Goal: Transaction & Acquisition: Purchase product/service

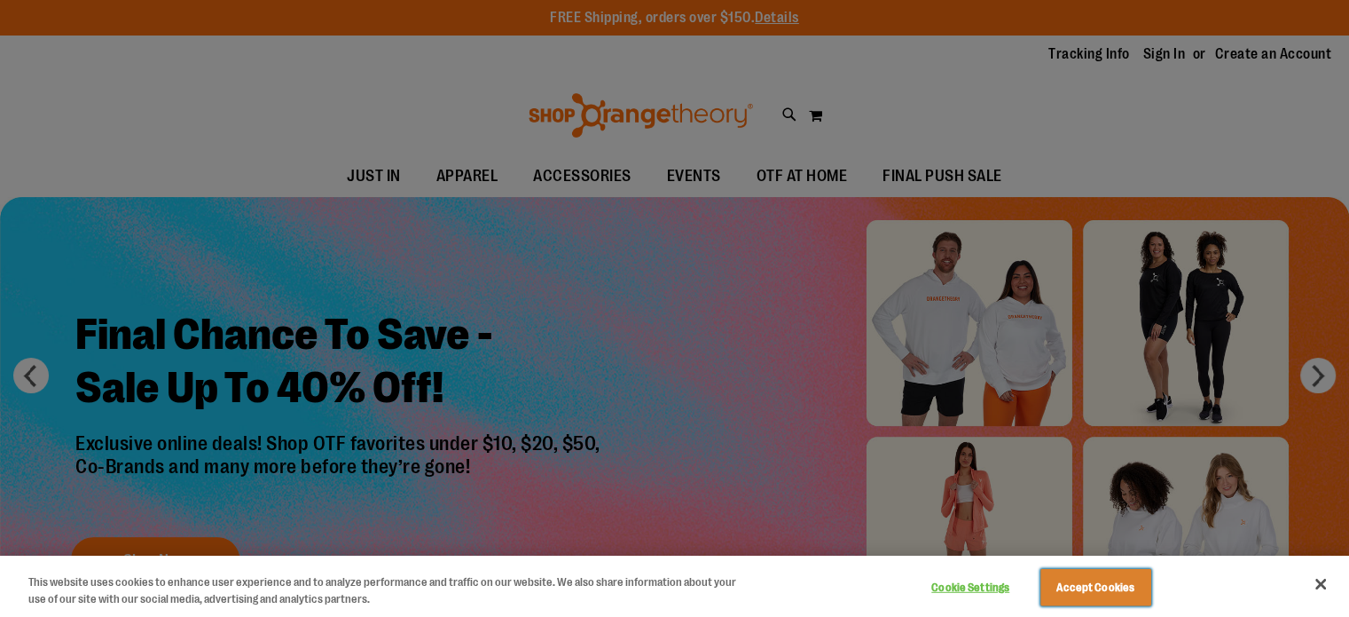
click at [1094, 581] on button "Accept Cookies" at bounding box center [1096, 587] width 111 height 37
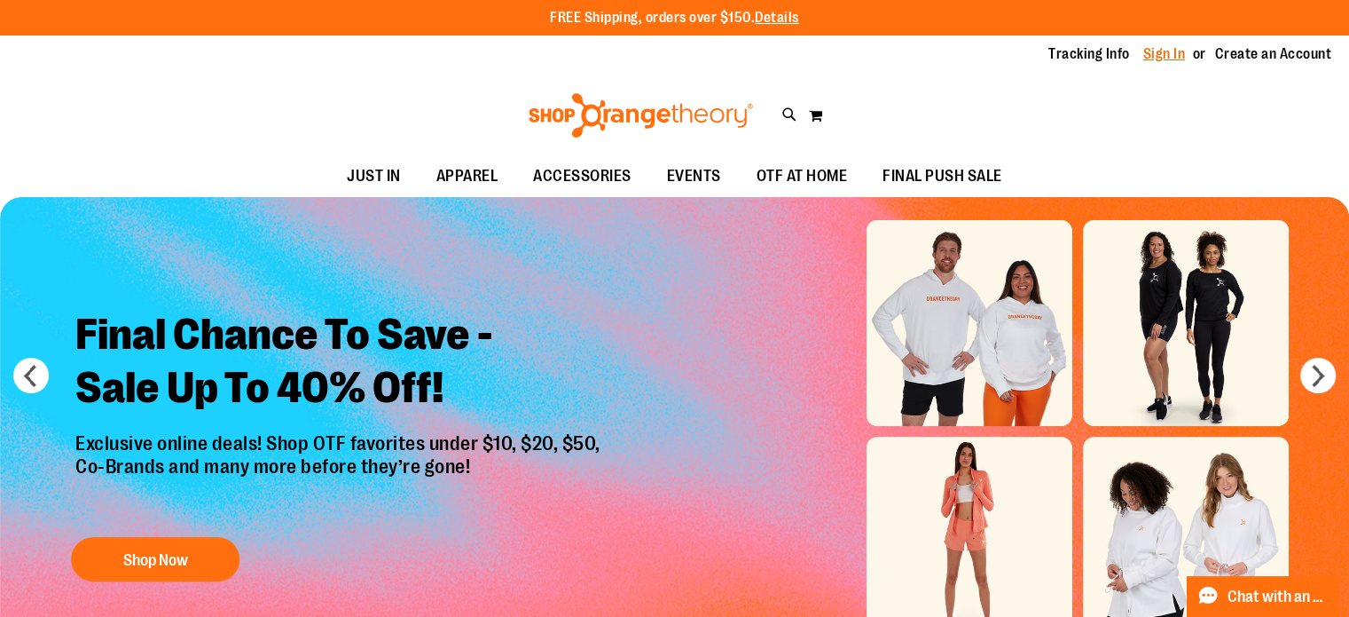
click at [1171, 52] on link "Sign In" at bounding box center [1164, 54] width 43 height 20
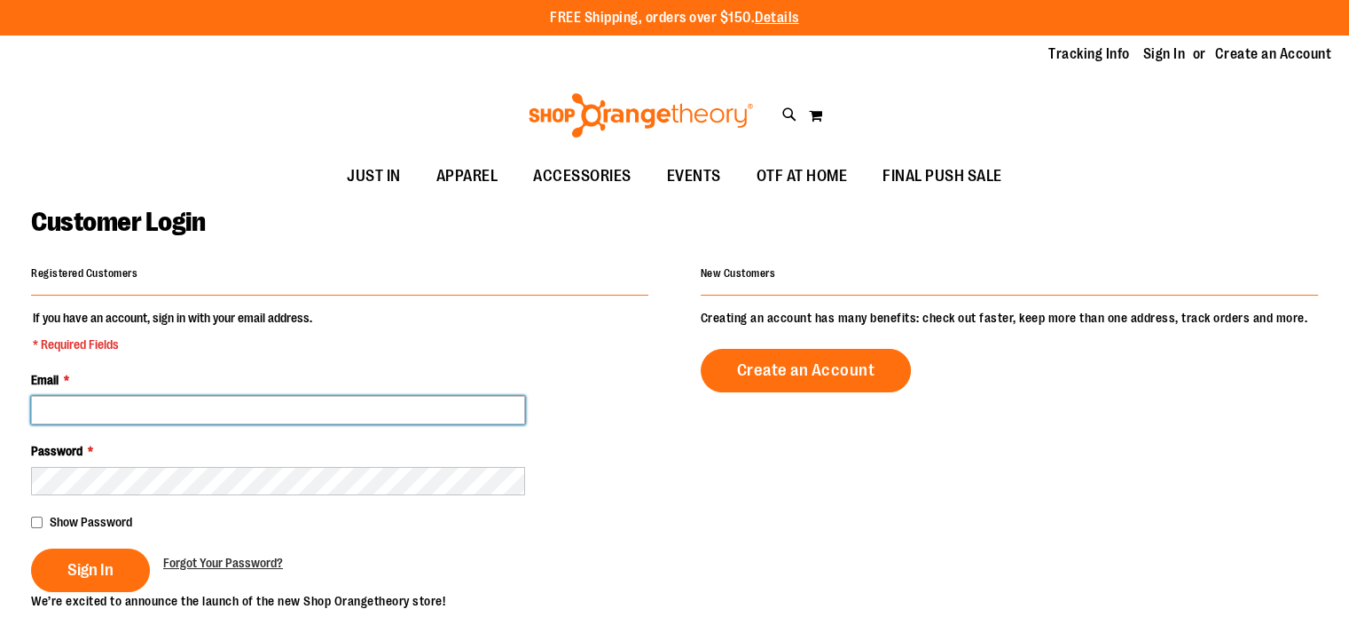
click at [229, 414] on input "Email *" at bounding box center [278, 410] width 494 height 28
type input "**********"
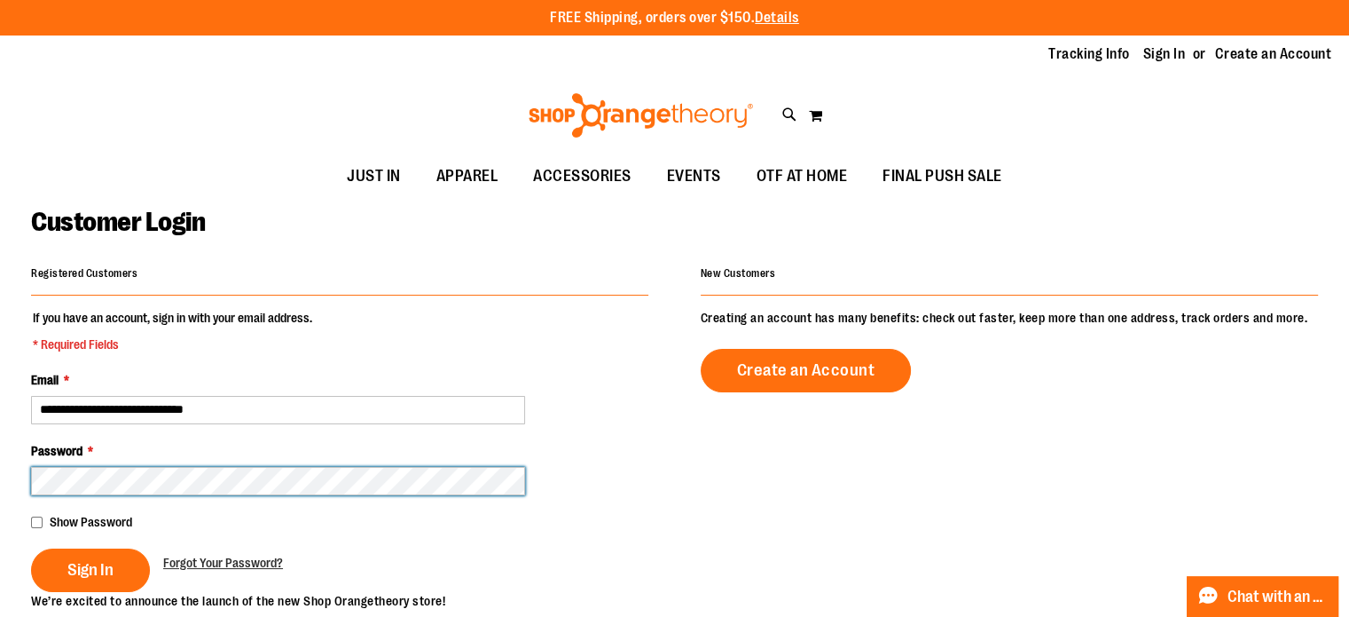
click at [31, 548] on button "Sign In" at bounding box center [90, 569] width 119 height 43
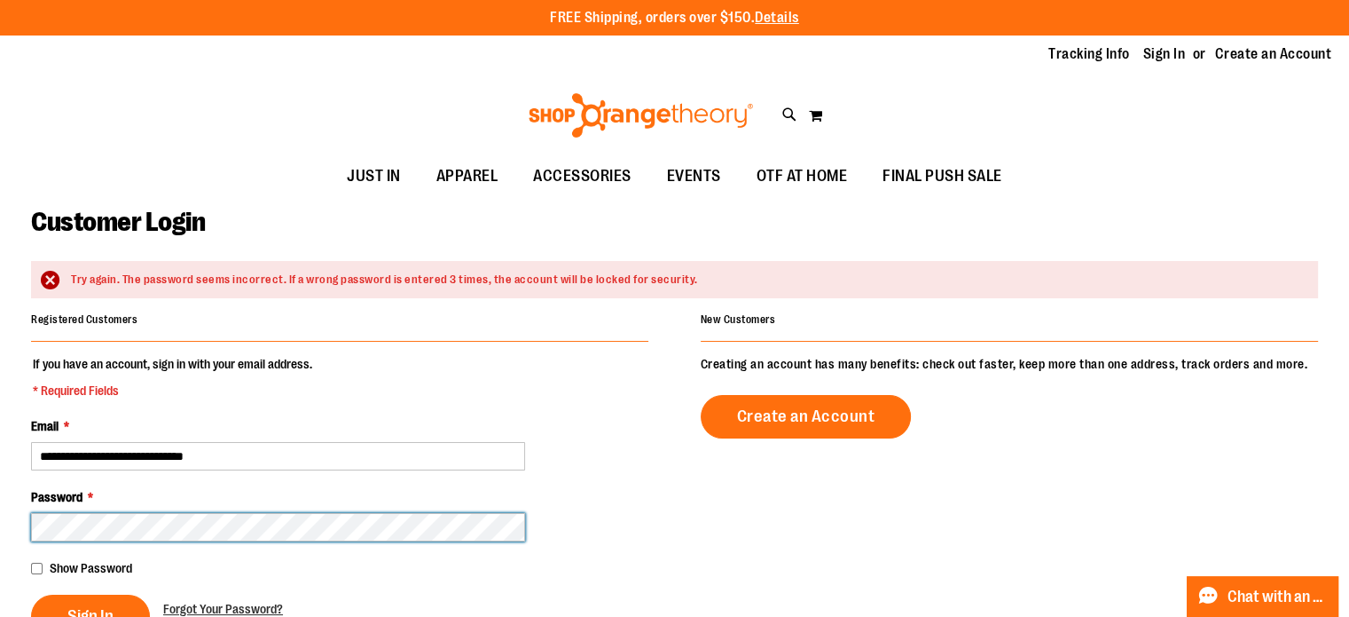
click at [31, 594] on button "Sign In" at bounding box center [90, 615] width 119 height 43
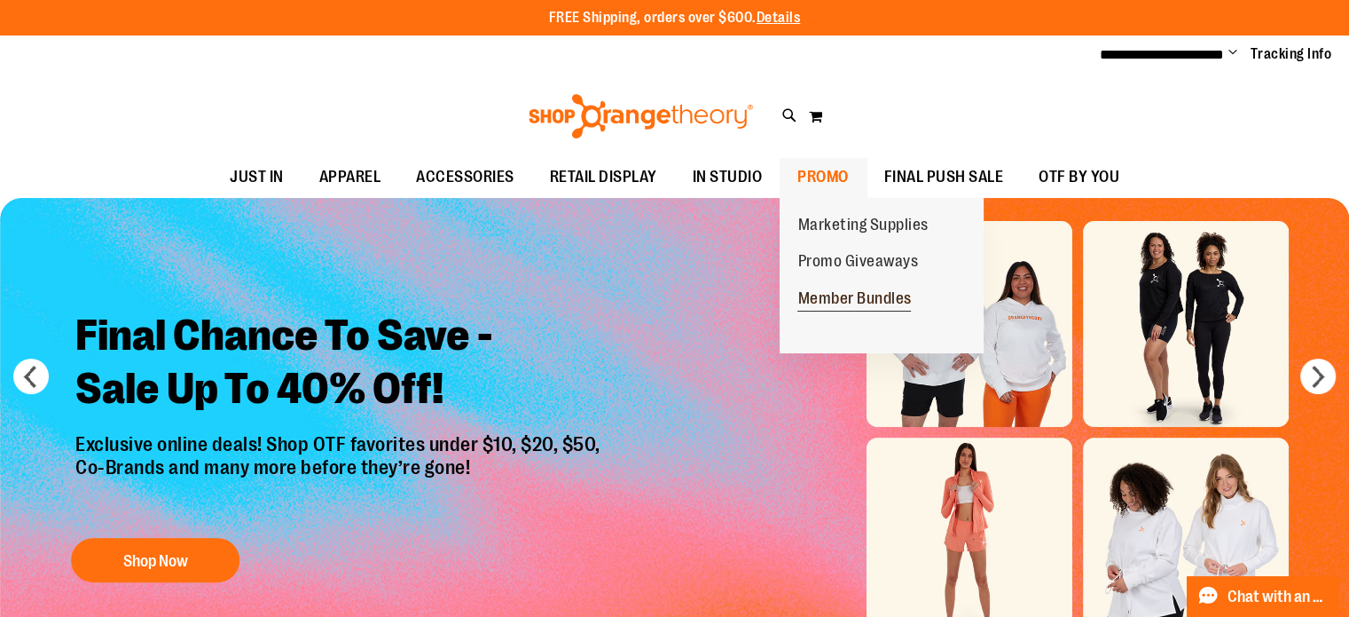
click at [837, 298] on span "Member Bundles" at bounding box center [854, 300] width 114 height 22
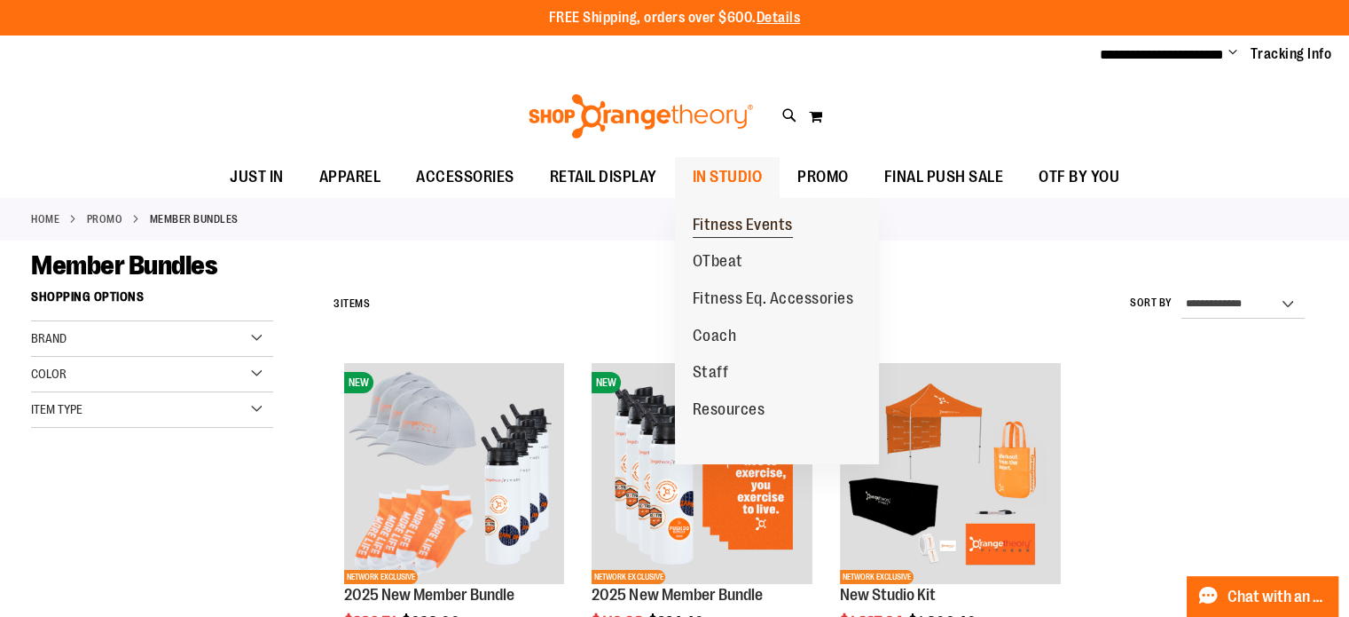
click at [731, 220] on span "Fitness Events" at bounding box center [743, 227] width 100 height 22
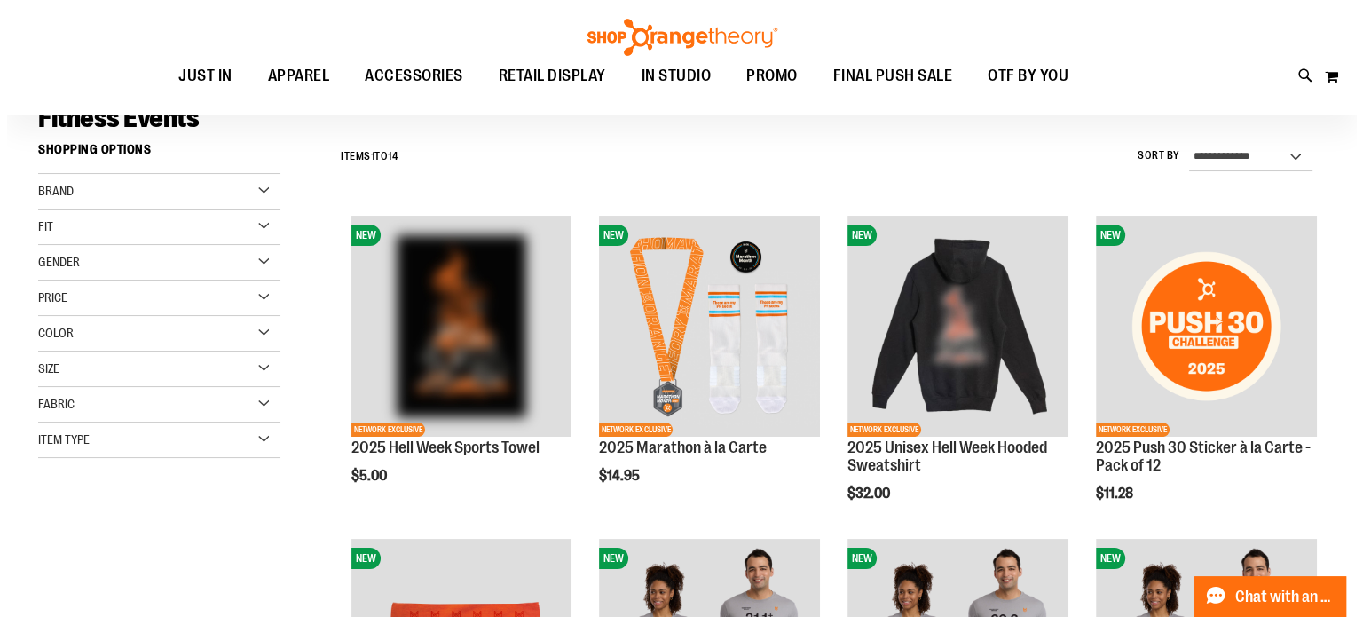
scroll to position [177, 0]
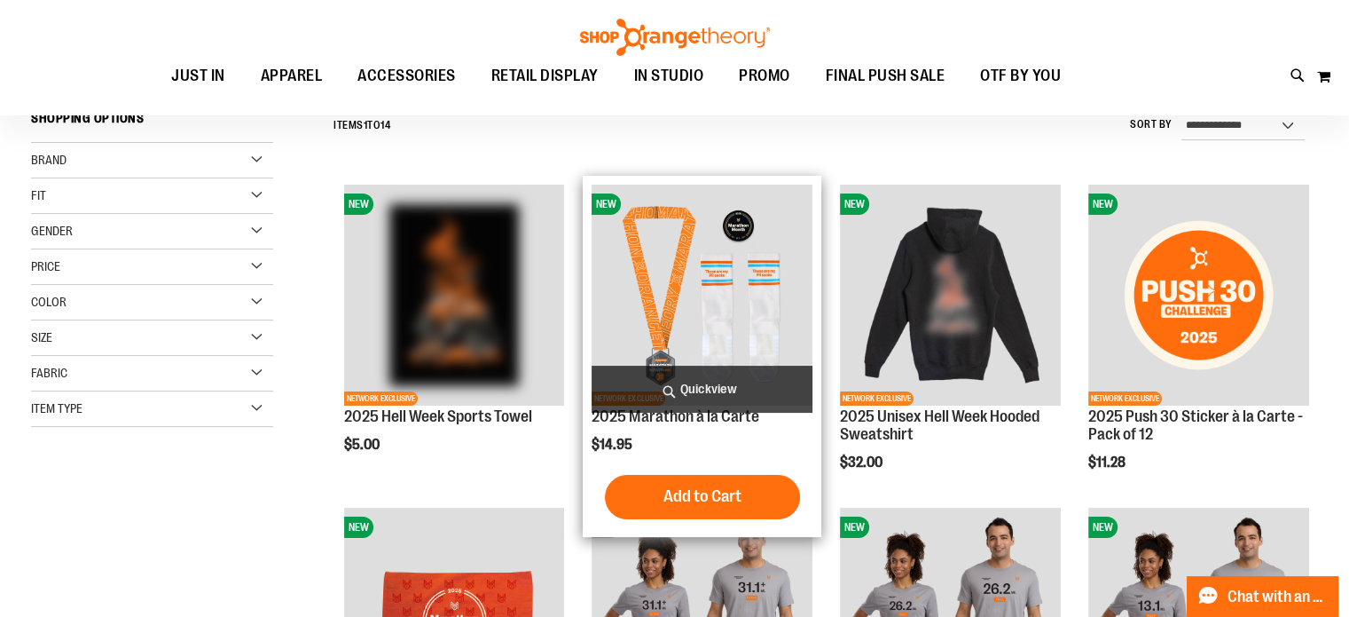
click at [684, 385] on span "Quickview" at bounding box center [702, 388] width 221 height 47
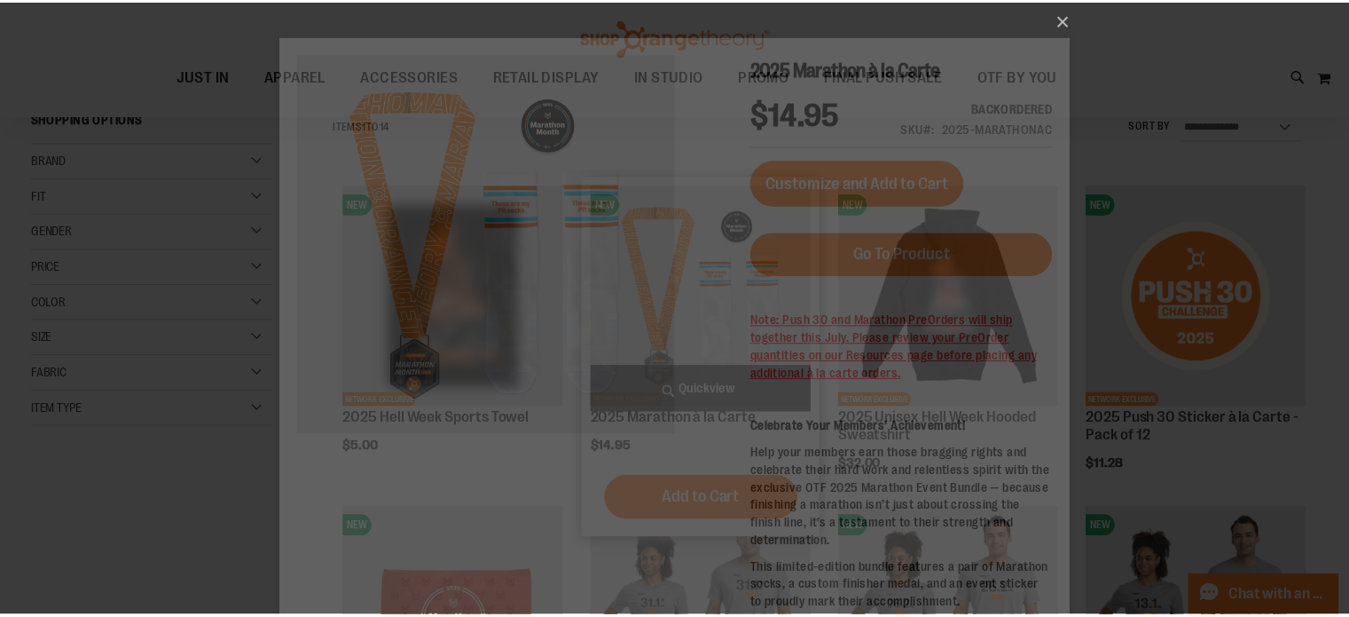
scroll to position [0, 0]
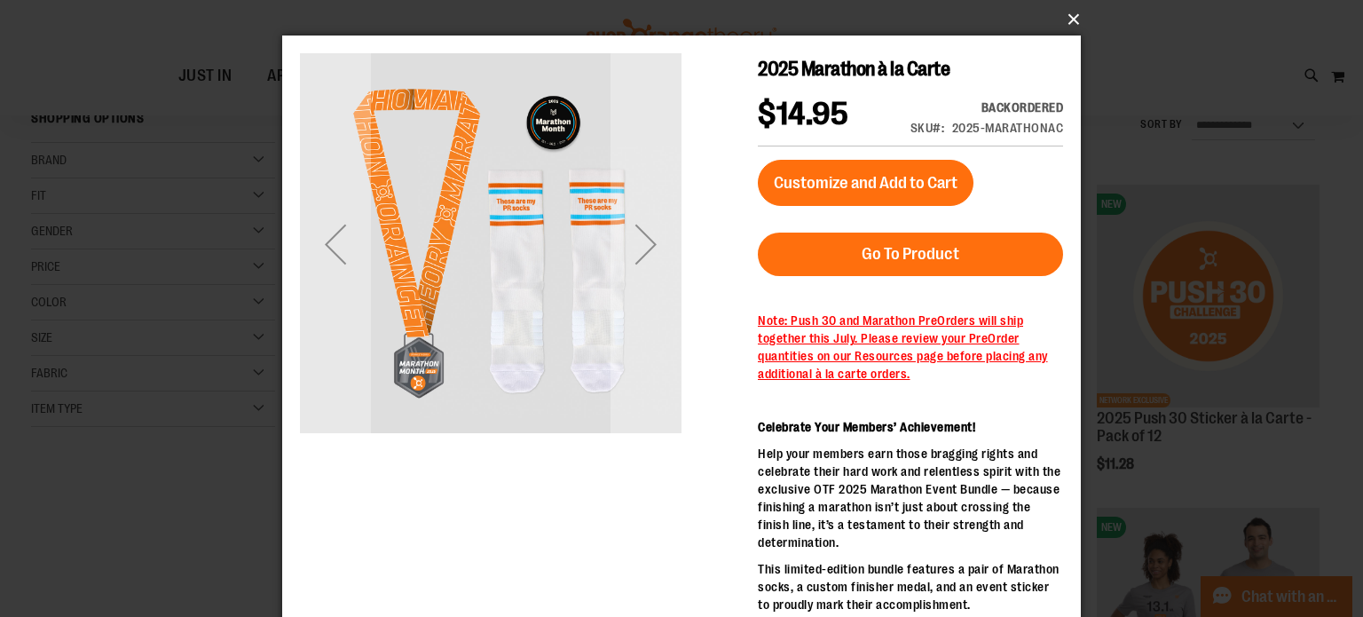
click at [1070, 19] on button "×" at bounding box center [686, 19] width 798 height 39
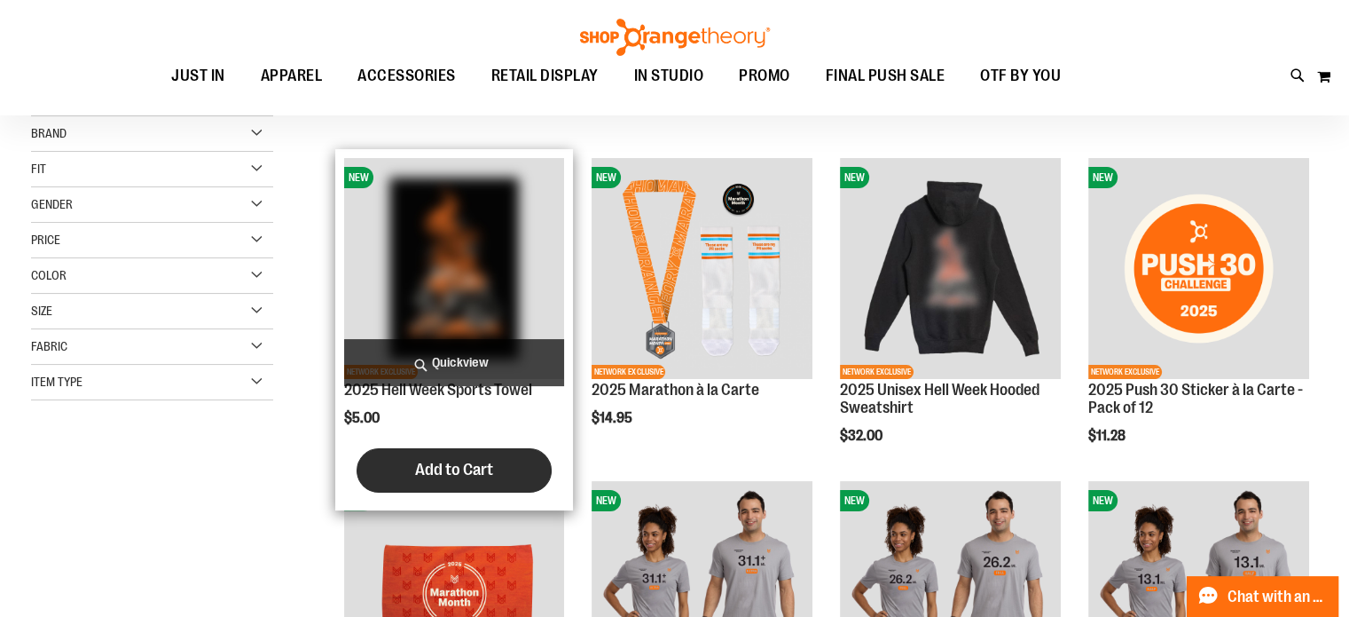
scroll to position [177, 0]
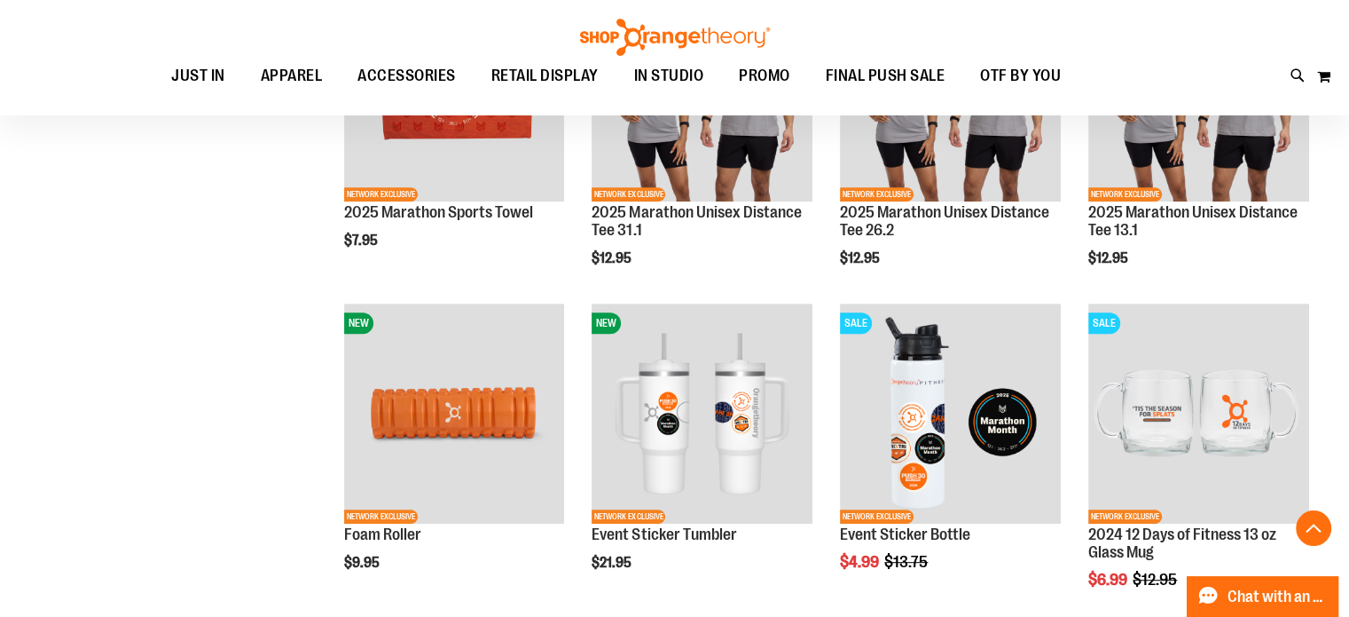
scroll to position [620, 0]
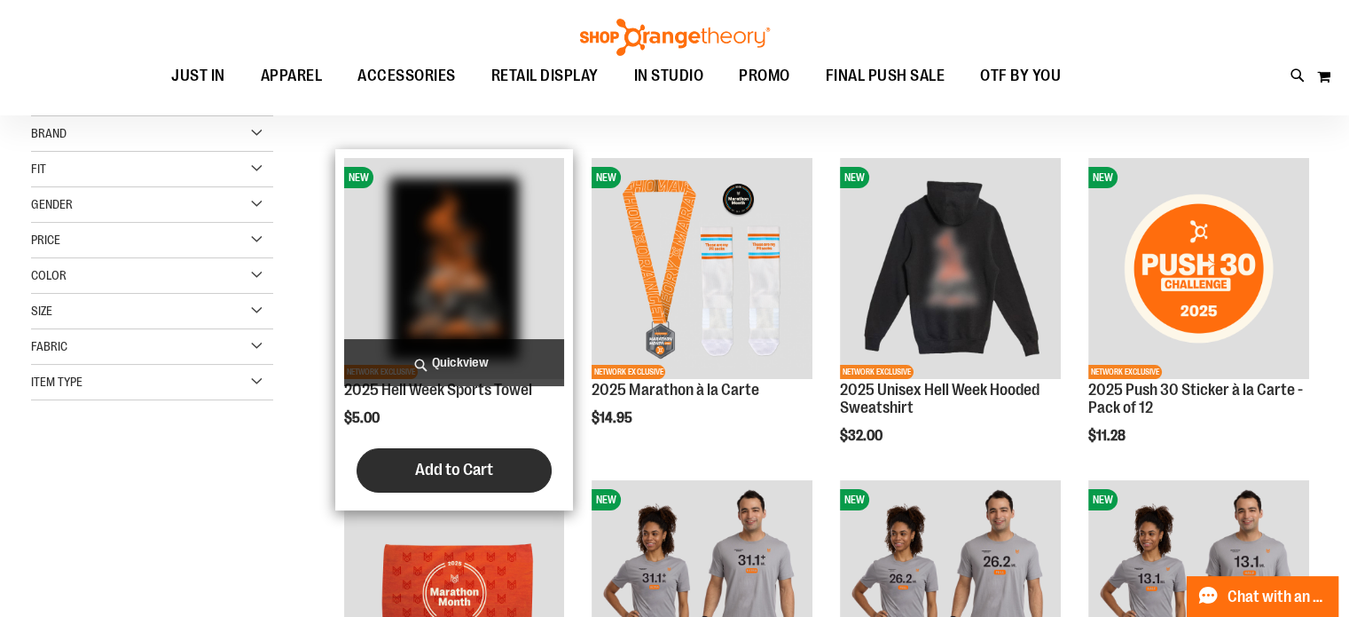
scroll to position [88, 0]
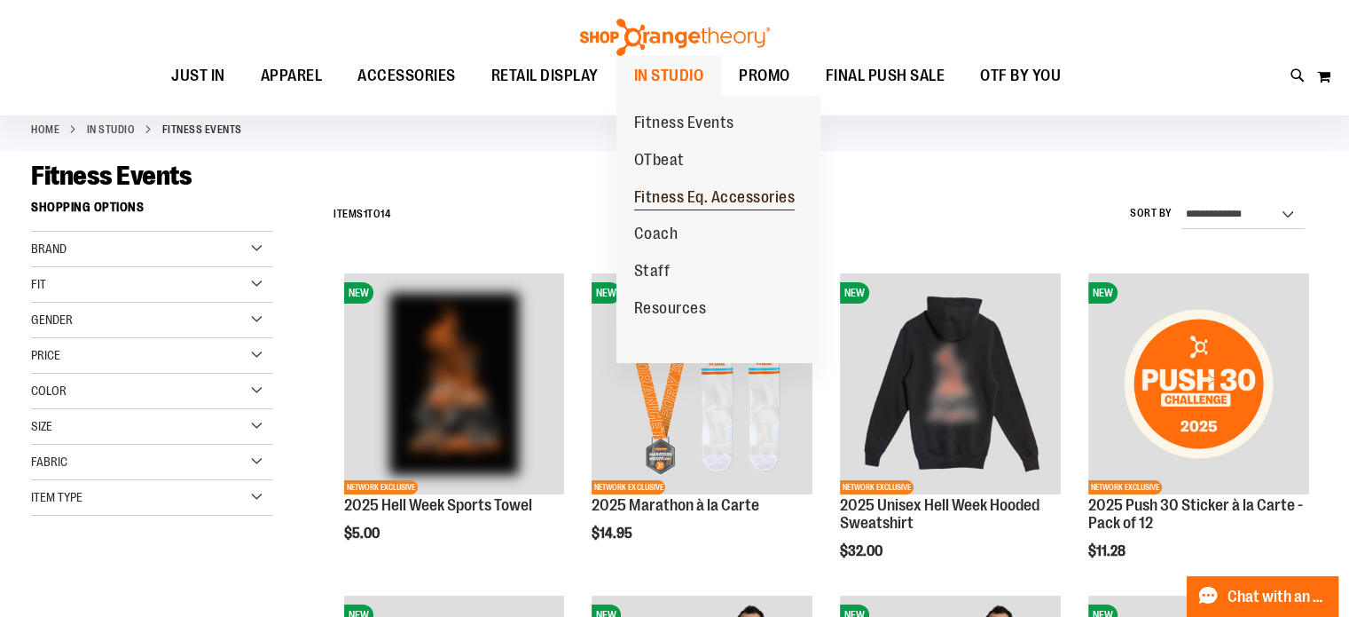
click at [714, 197] on span "Fitness Eq. Accessories" at bounding box center [714, 199] width 161 height 22
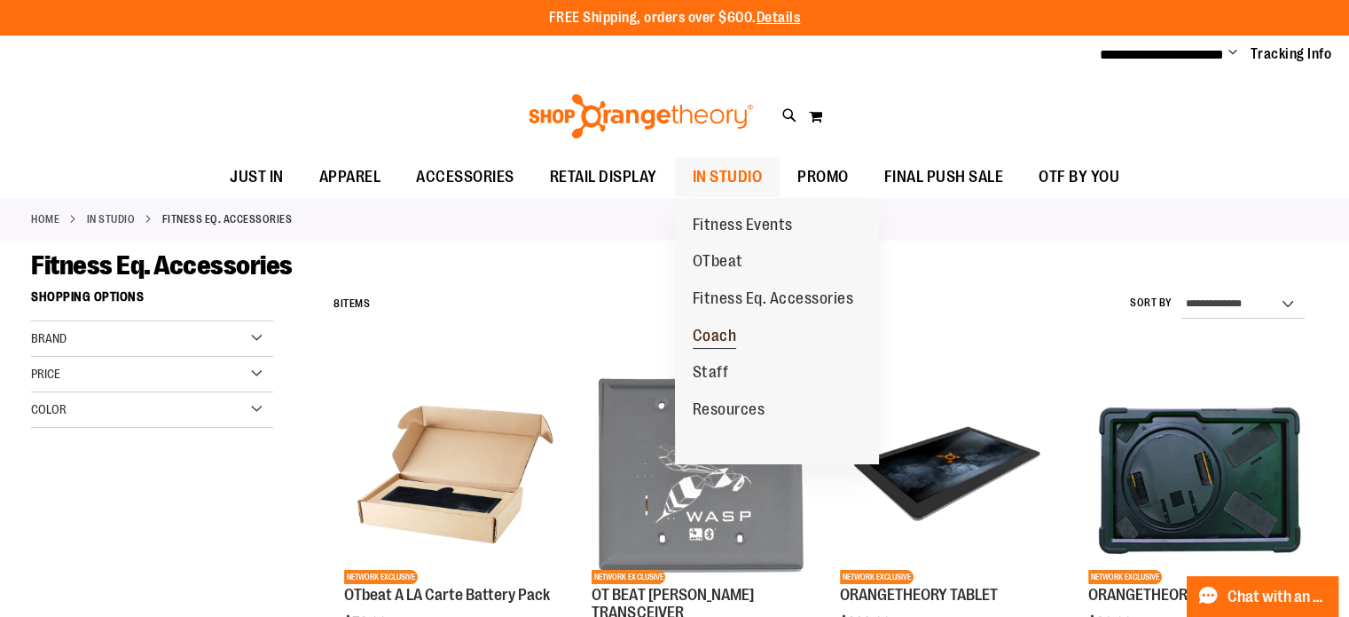
click at [719, 333] on span "Coach" at bounding box center [715, 337] width 44 height 22
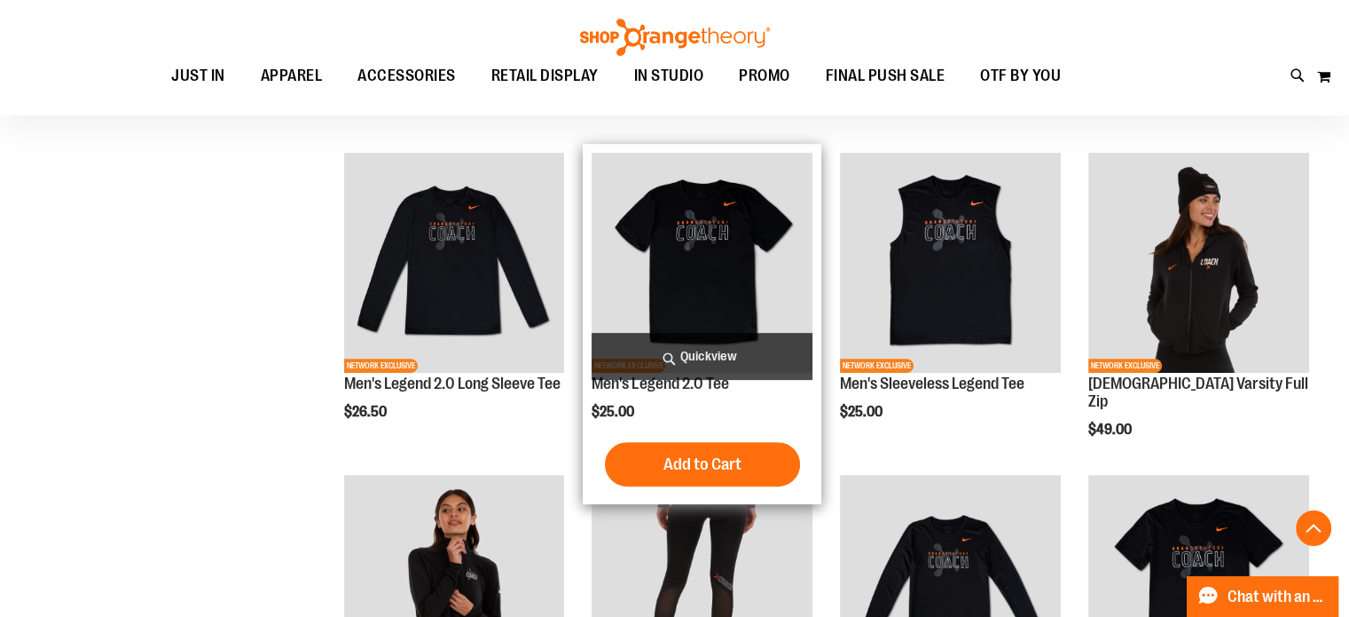
scroll to position [709, 0]
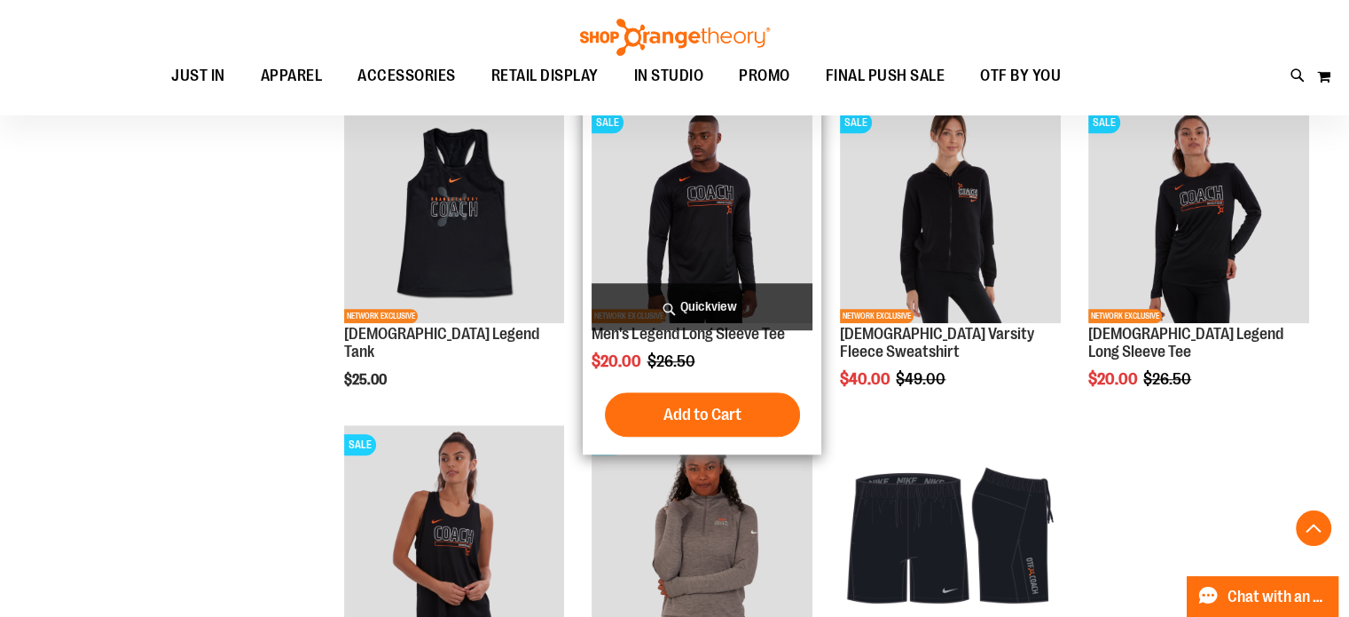
scroll to position [1152, 0]
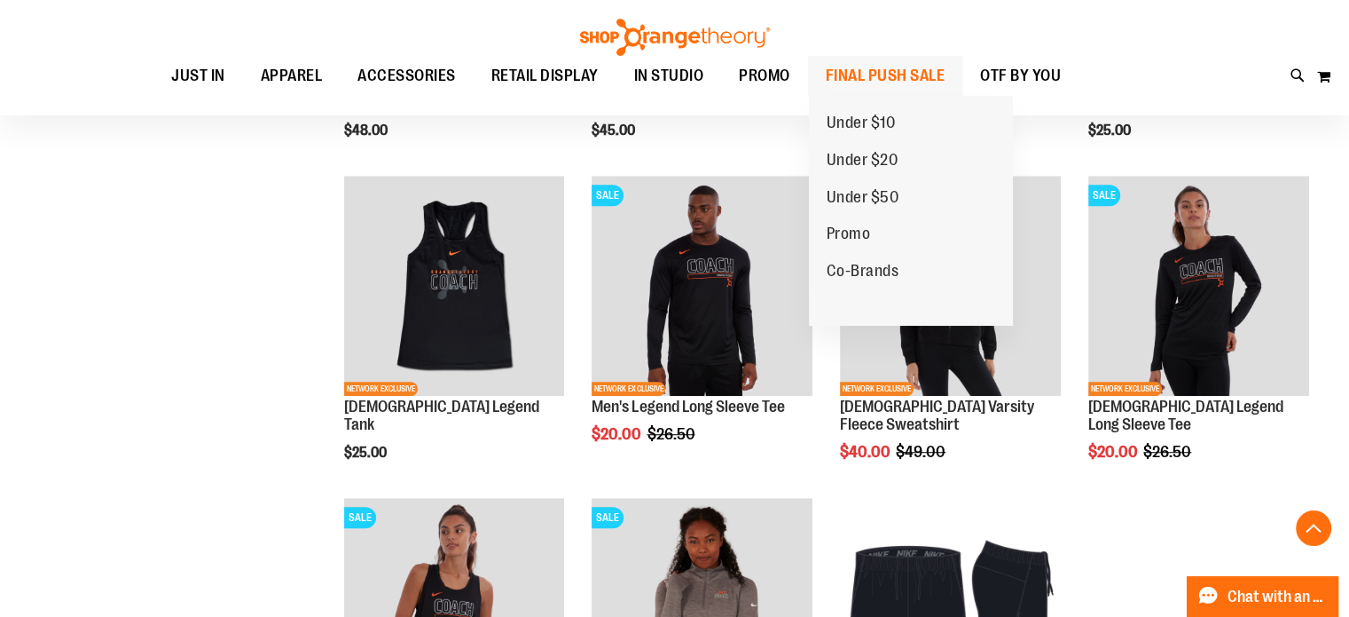
click at [873, 67] on span "FINAL PUSH SALE" at bounding box center [886, 76] width 120 height 40
click at [862, 122] on span "Under $10" at bounding box center [861, 125] width 69 height 22
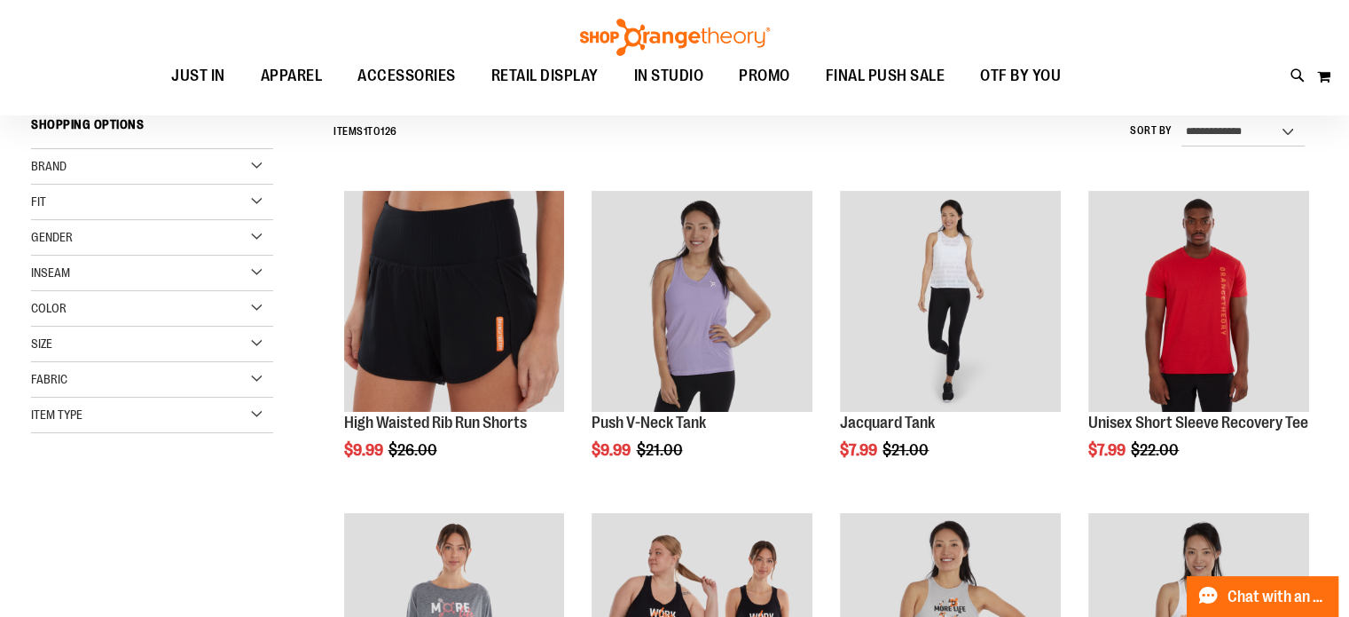
scroll to position [177, 0]
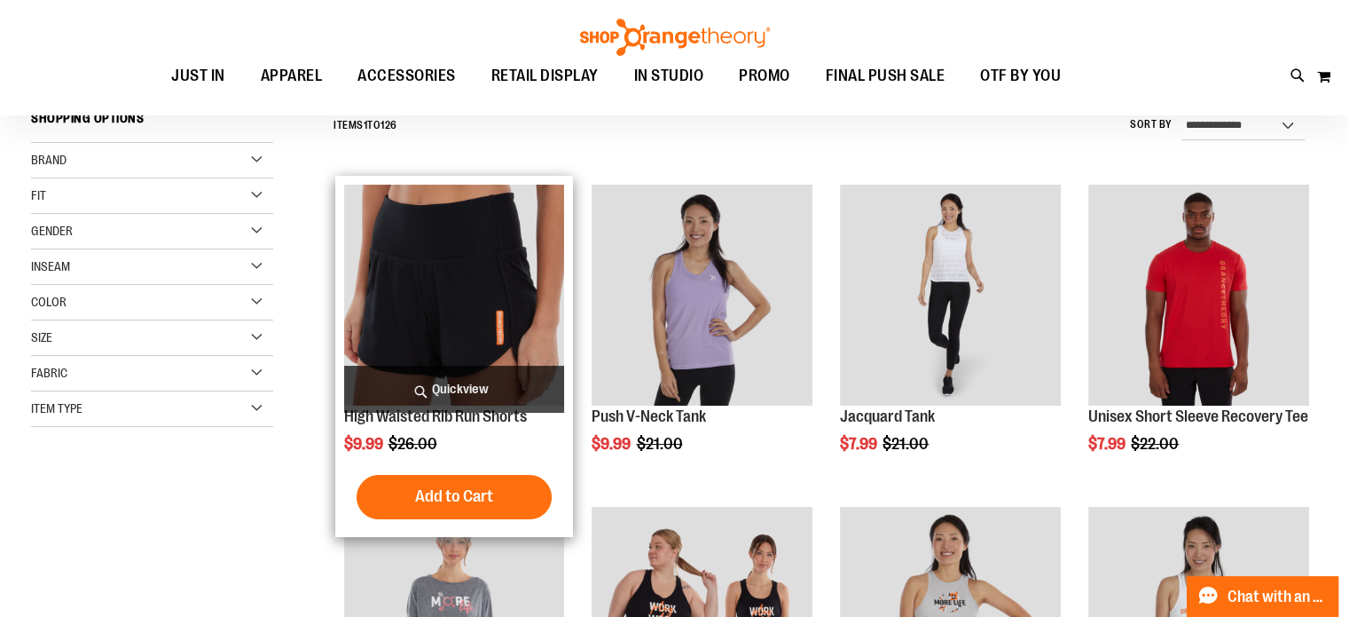
click at [444, 296] on img "product" at bounding box center [454, 295] width 221 height 221
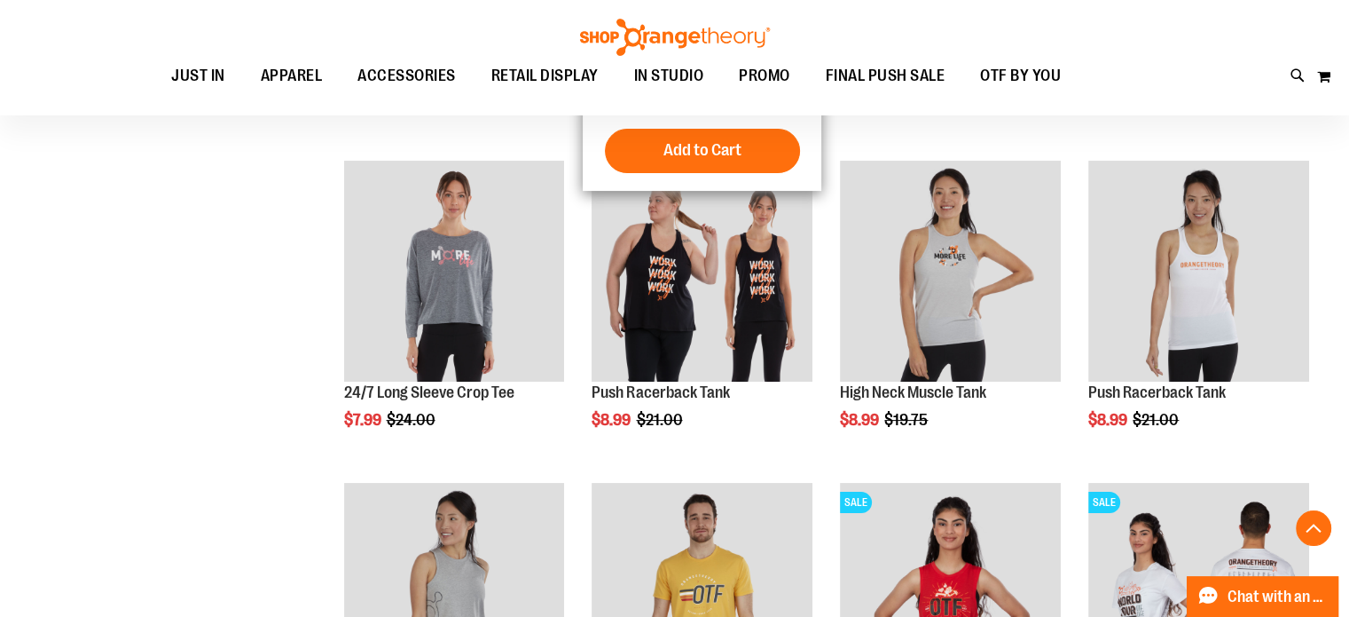
scroll to position [353, 0]
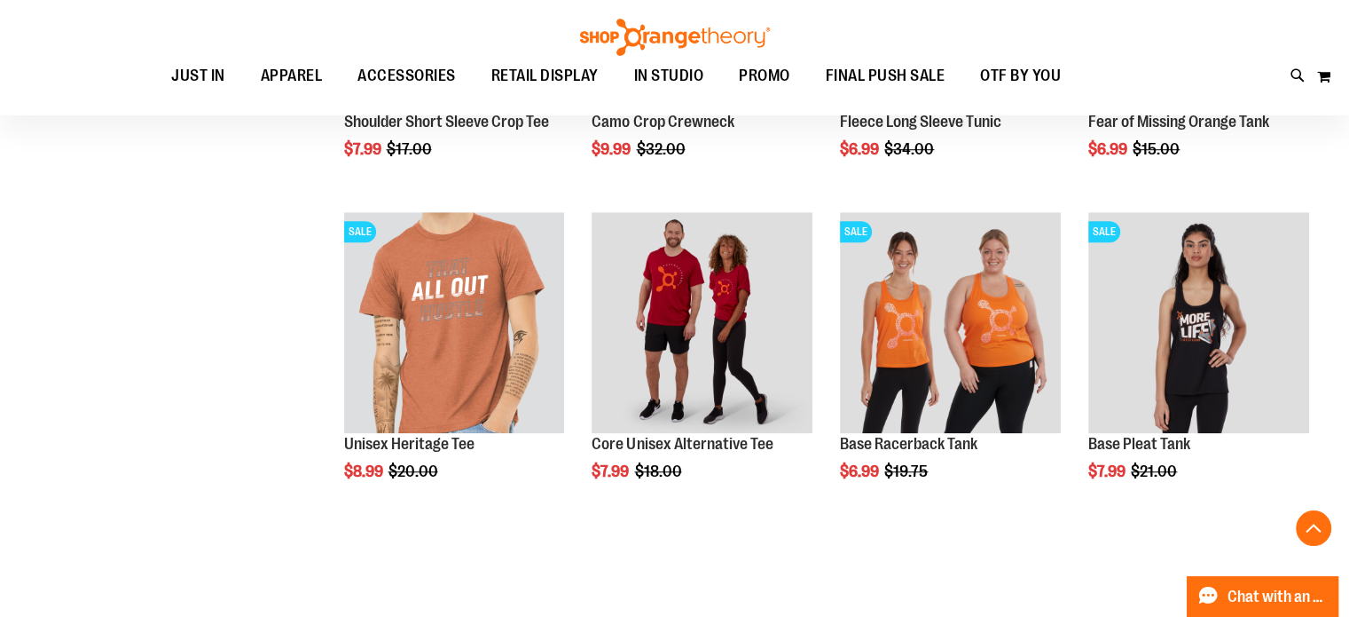
scroll to position [1418, 0]
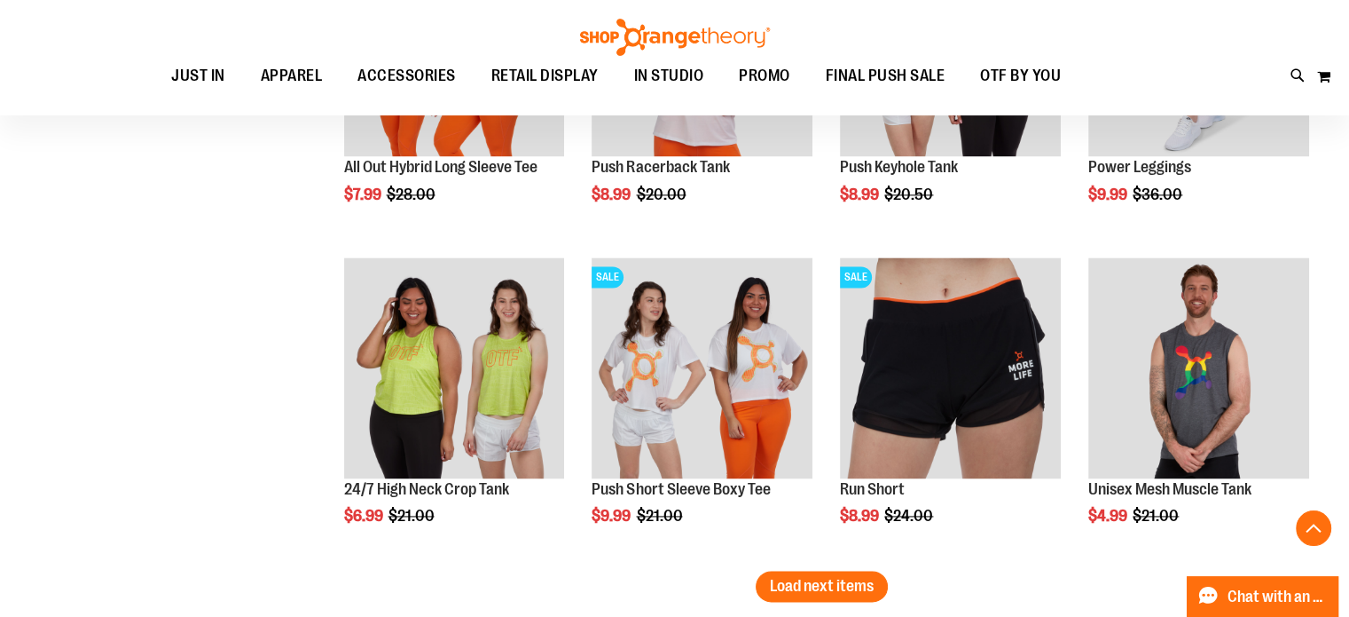
scroll to position [2571, 0]
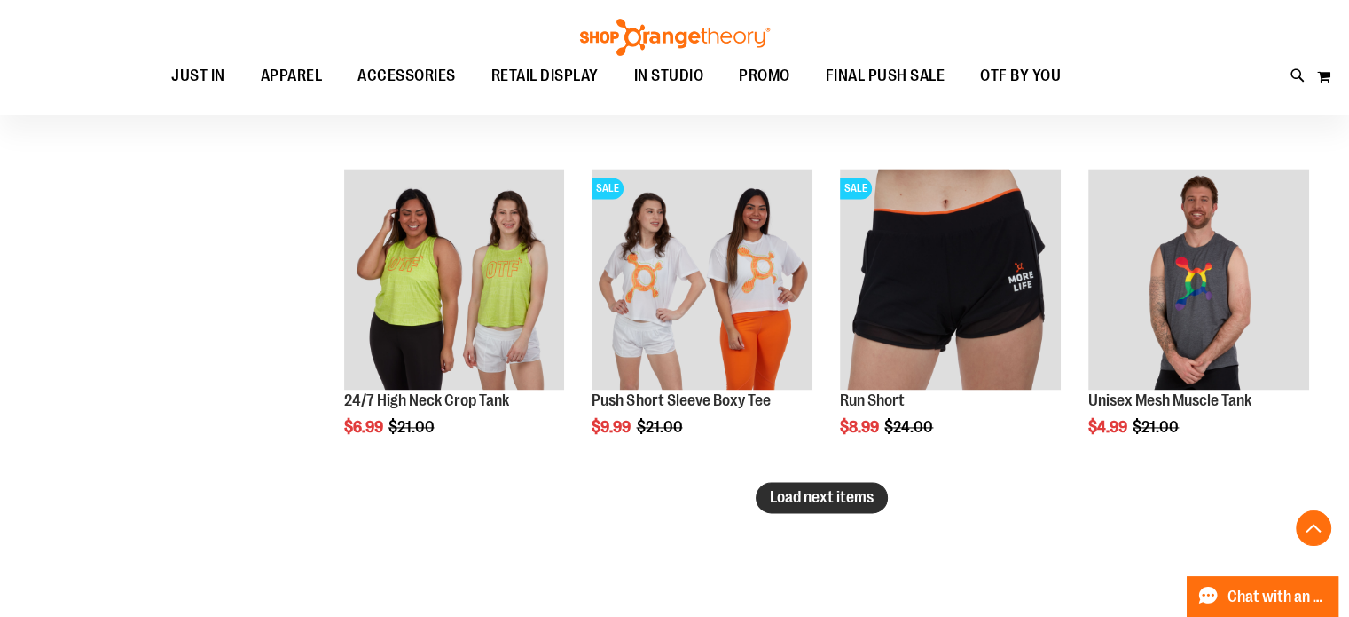
click at [805, 491] on span "Load next items" at bounding box center [822, 497] width 104 height 18
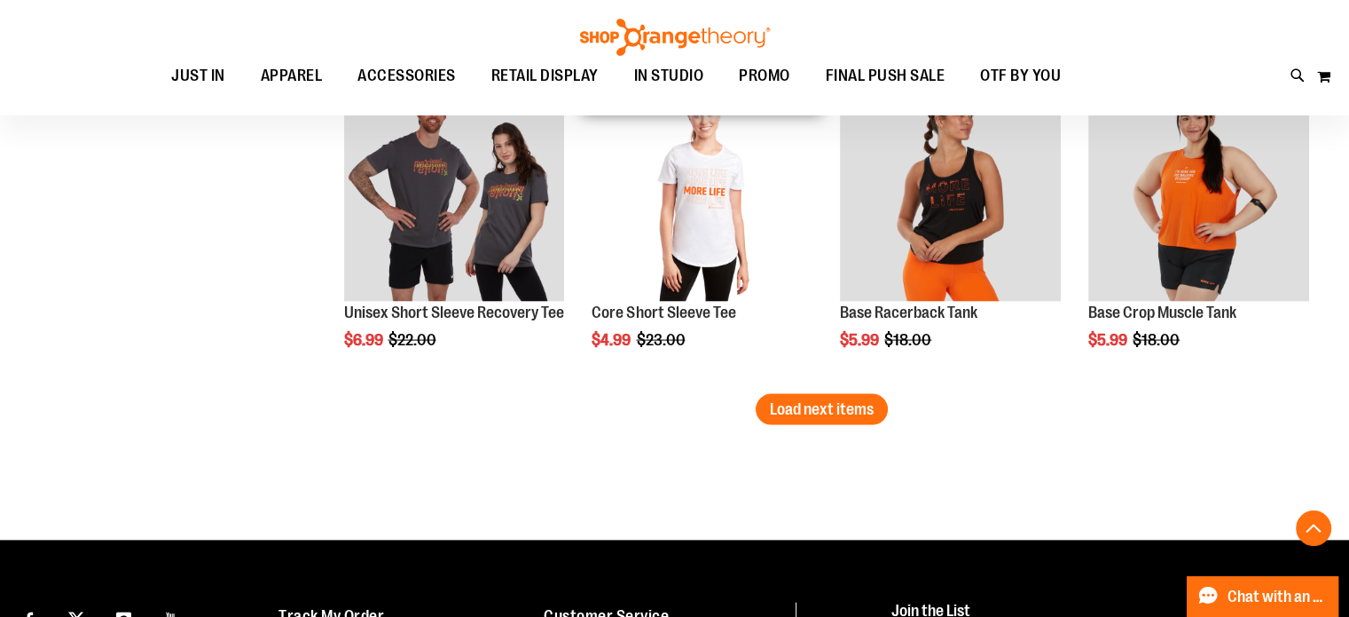
scroll to position [3635, 0]
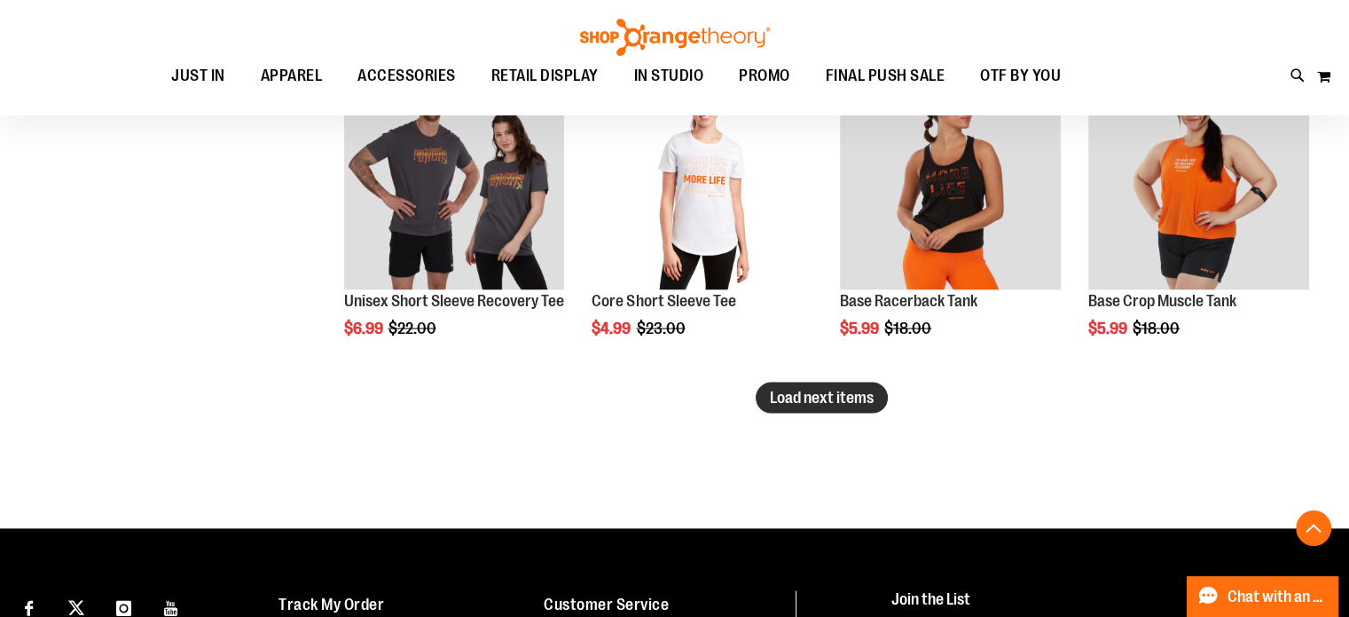
click at [816, 390] on span "Load next items" at bounding box center [822, 398] width 104 height 18
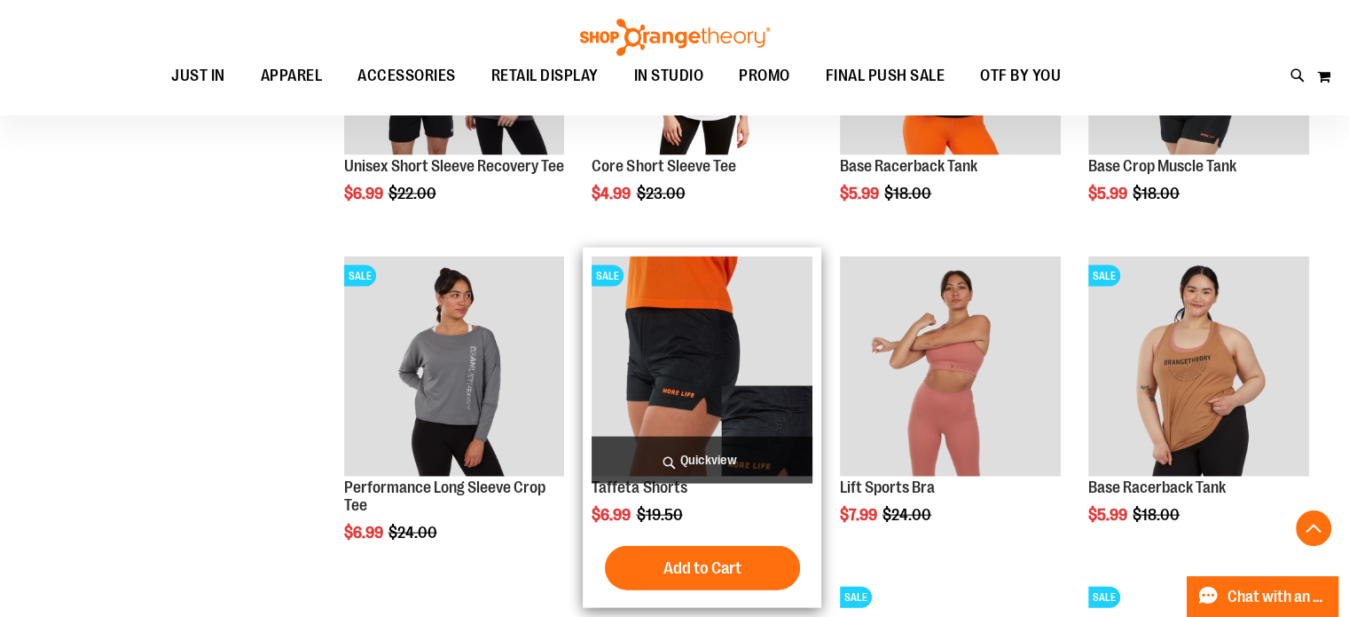
scroll to position [3813, 0]
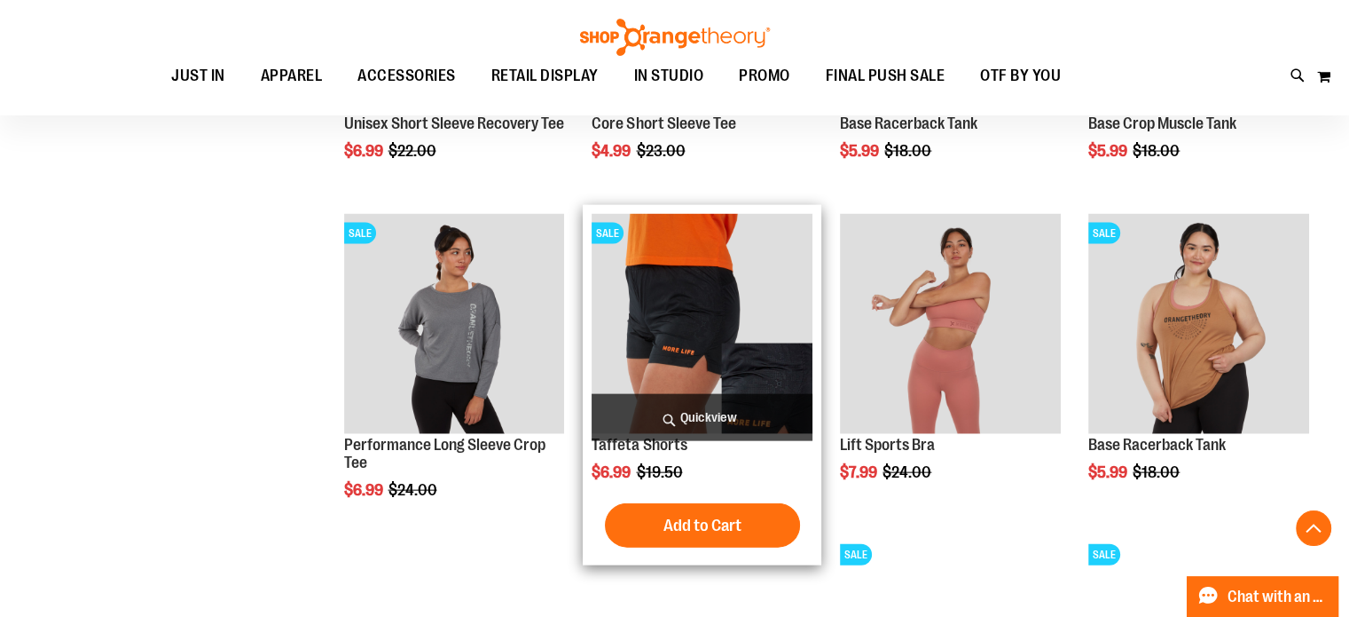
click at [706, 329] on img "product" at bounding box center [702, 324] width 221 height 221
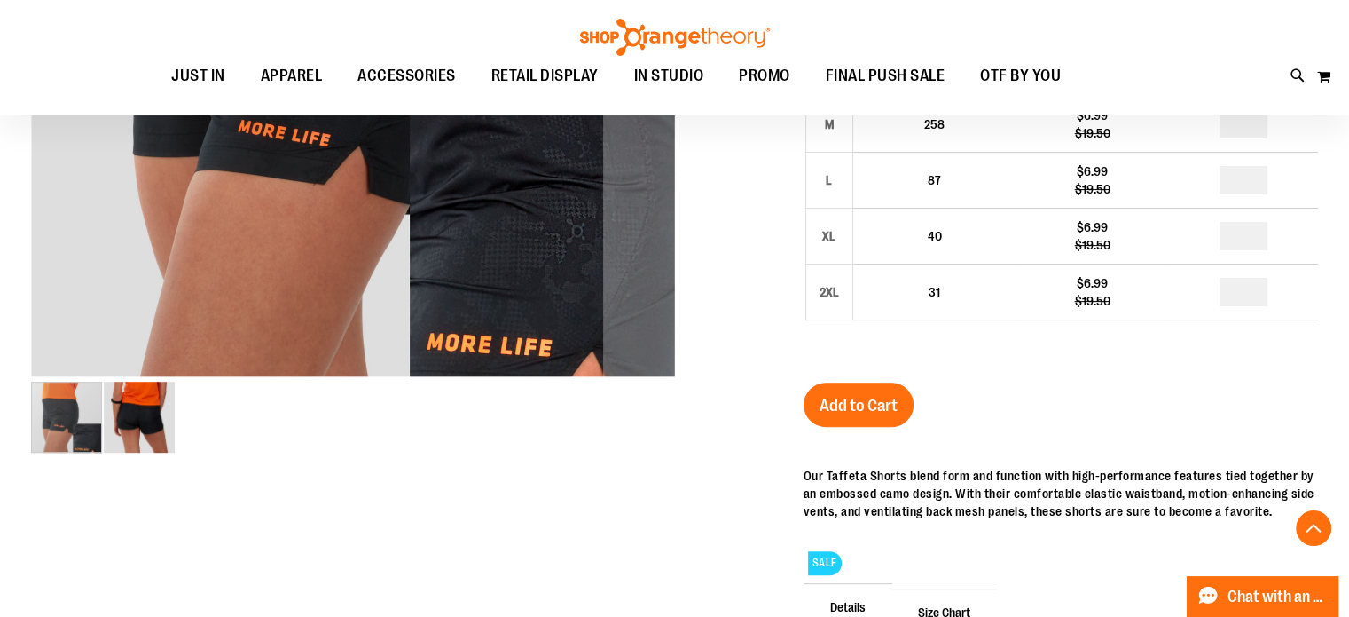
scroll to position [531, 0]
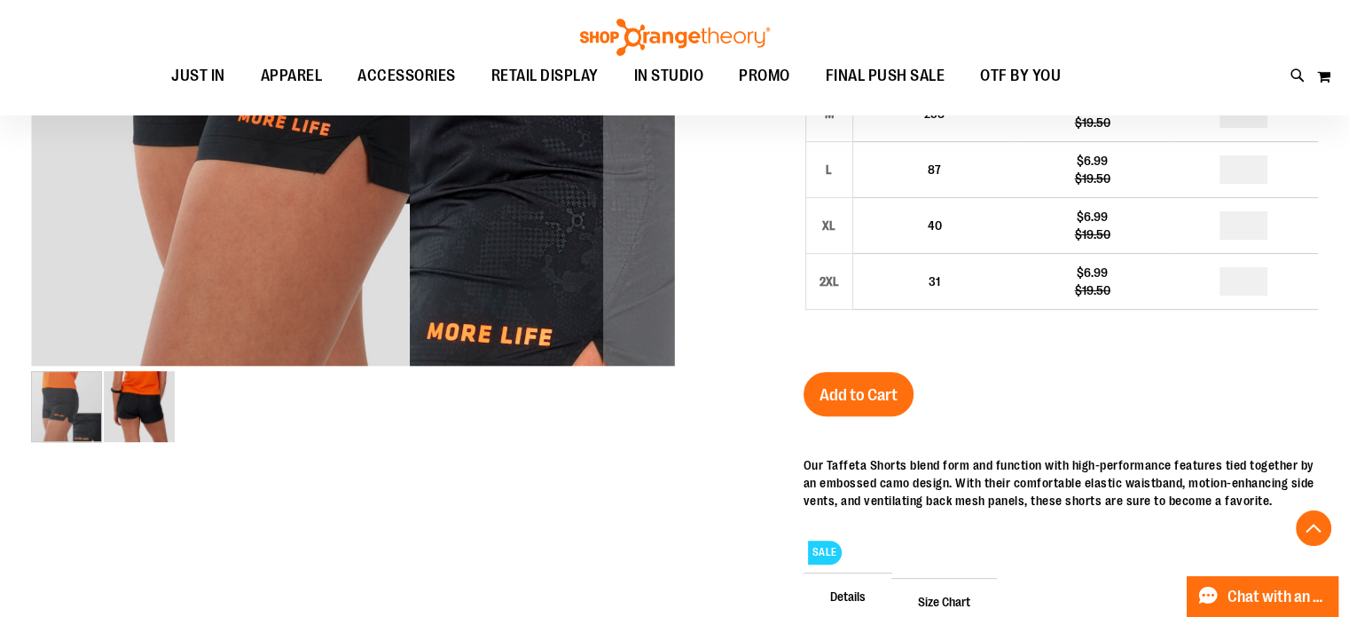
click at [123, 412] on img "image 2 of 2" at bounding box center [139, 406] width 71 height 71
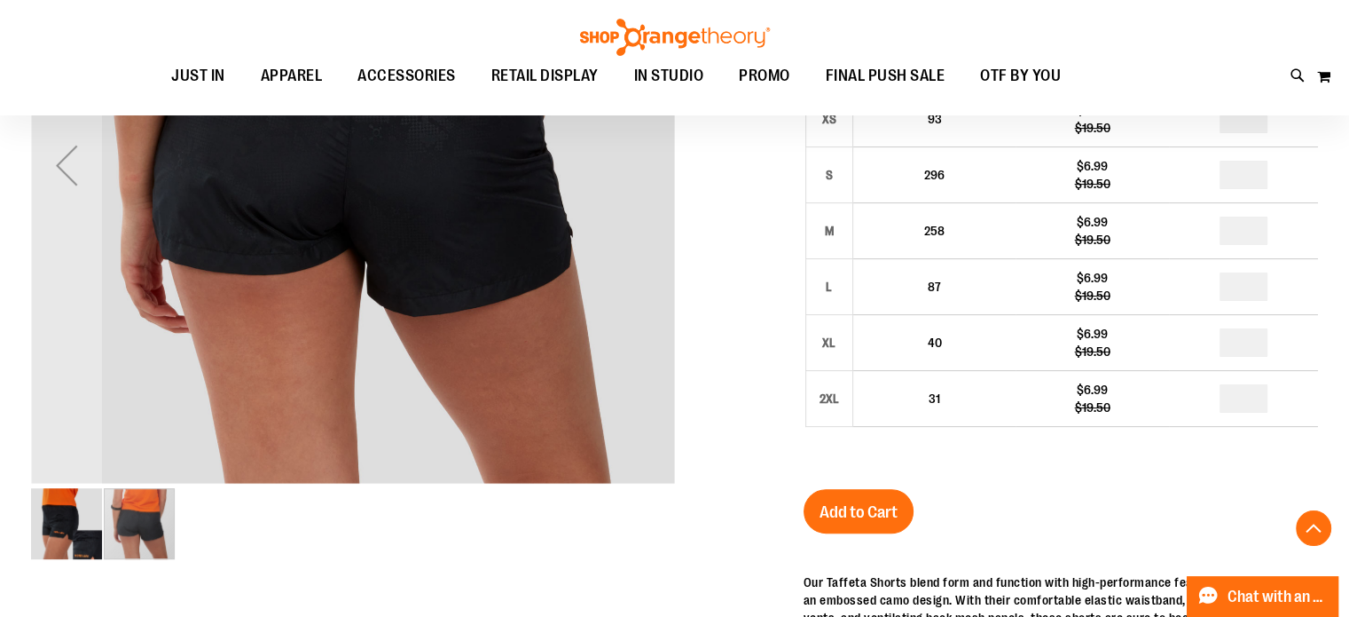
scroll to position [443, 0]
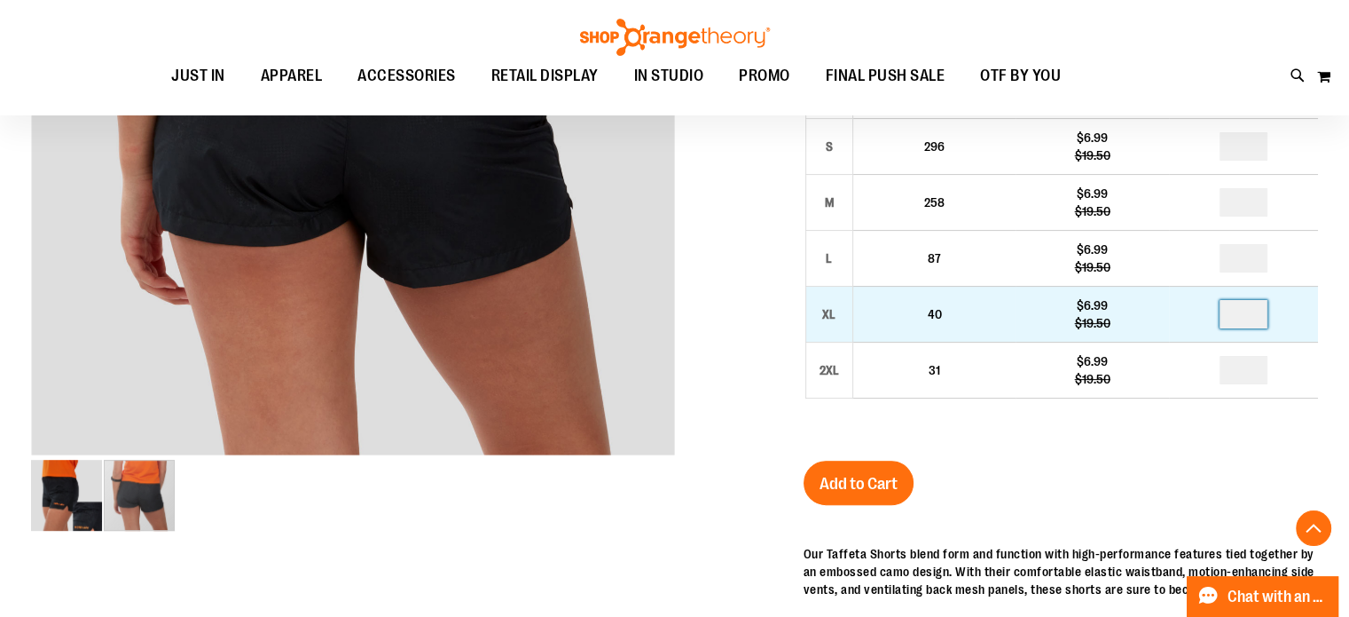
click at [1242, 313] on input "number" at bounding box center [1244, 314] width 48 height 28
type input "*"
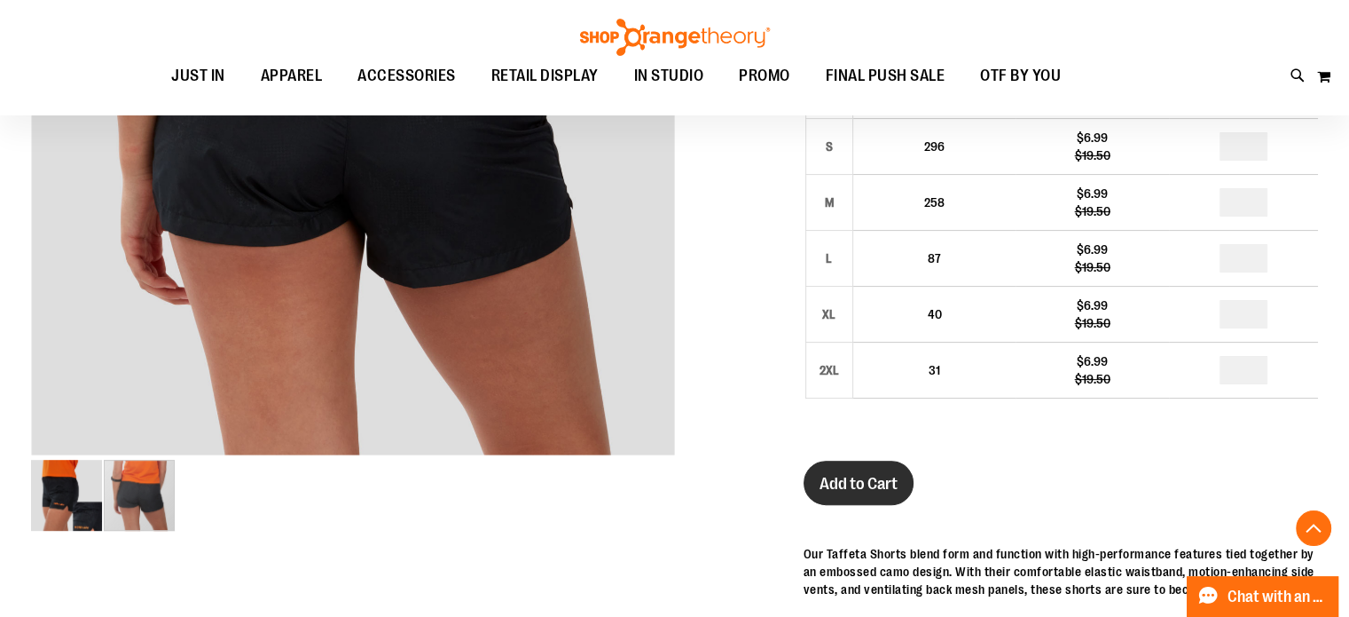
click at [854, 477] on span "Add to Cart" at bounding box center [859, 484] width 78 height 20
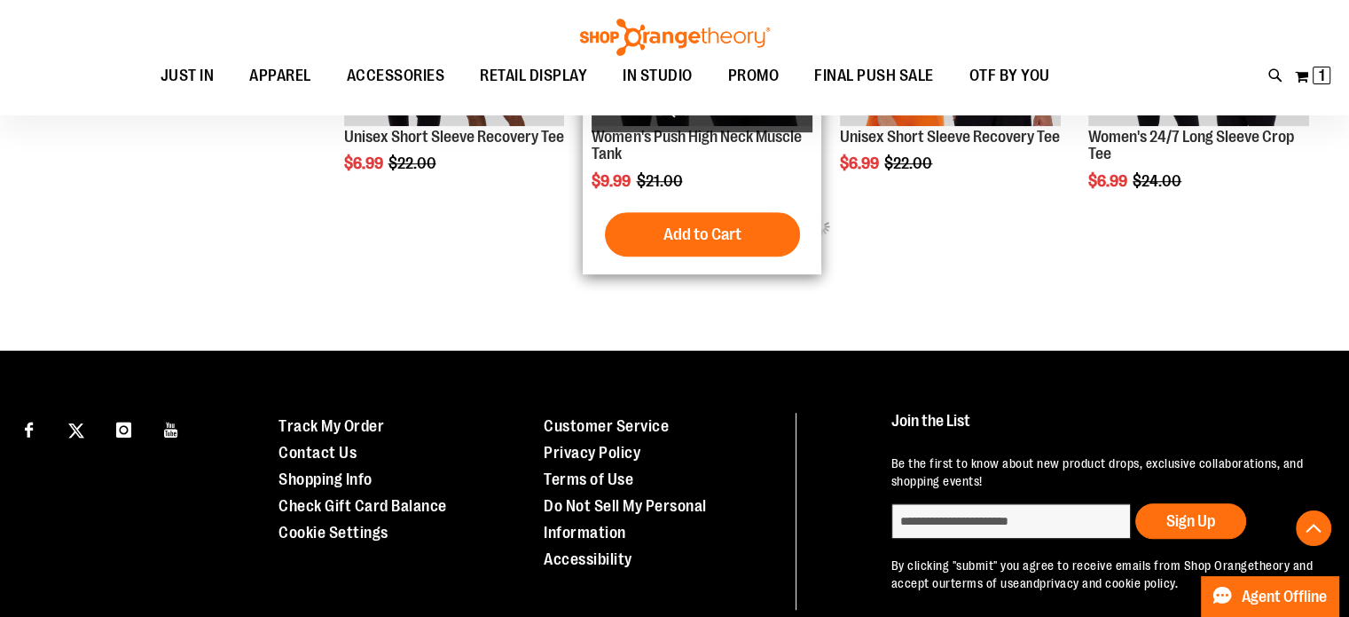
scroll to position [872, 0]
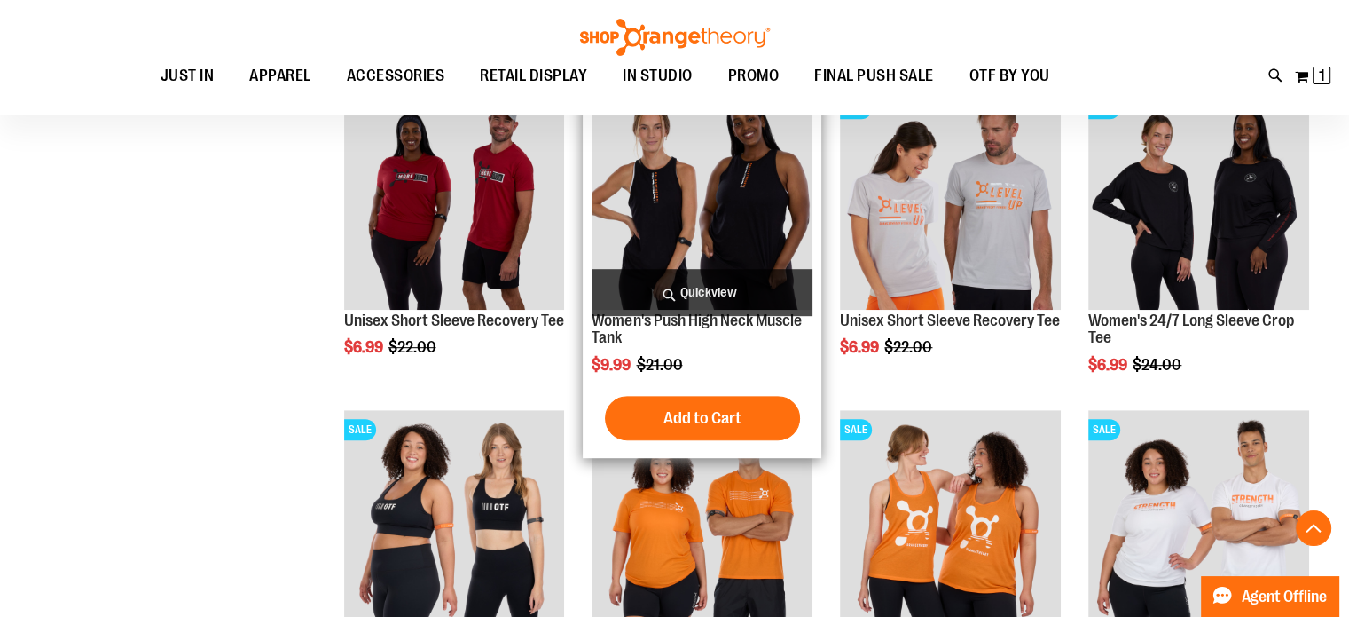
scroll to position [1049, 0]
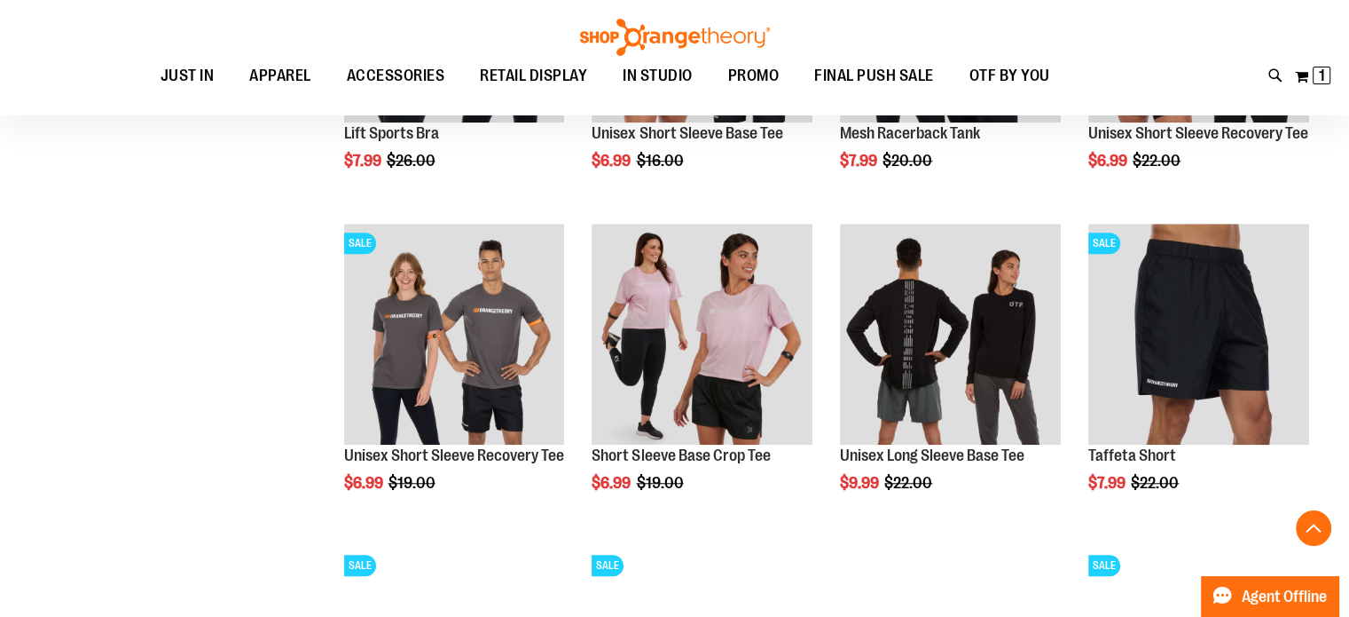
scroll to position [1493, 0]
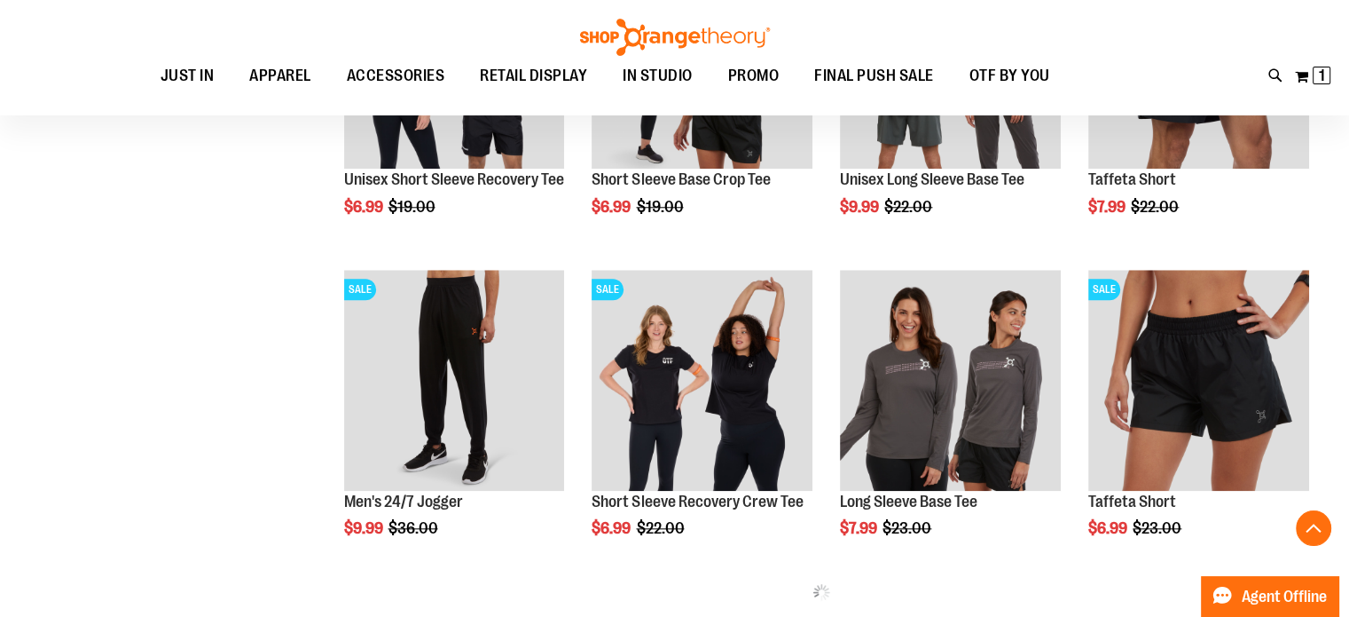
scroll to position [1759, 0]
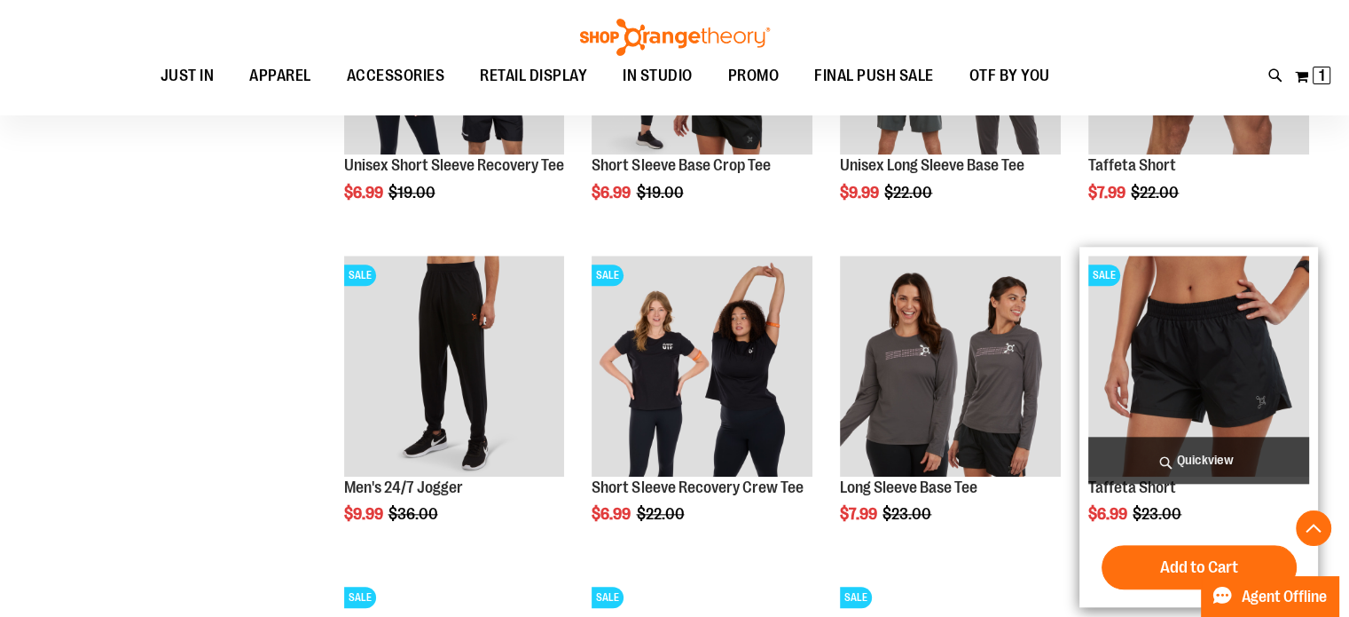
click at [1172, 346] on img "product" at bounding box center [1198, 365] width 221 height 221
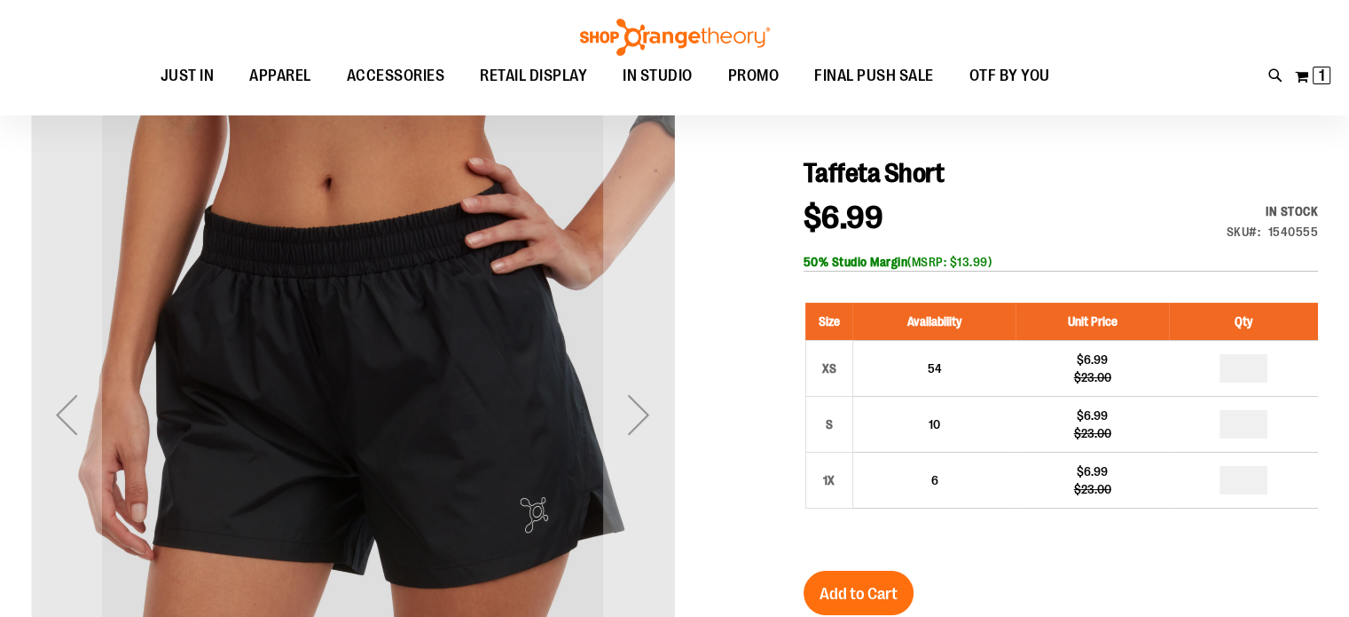
scroll to position [177, 0]
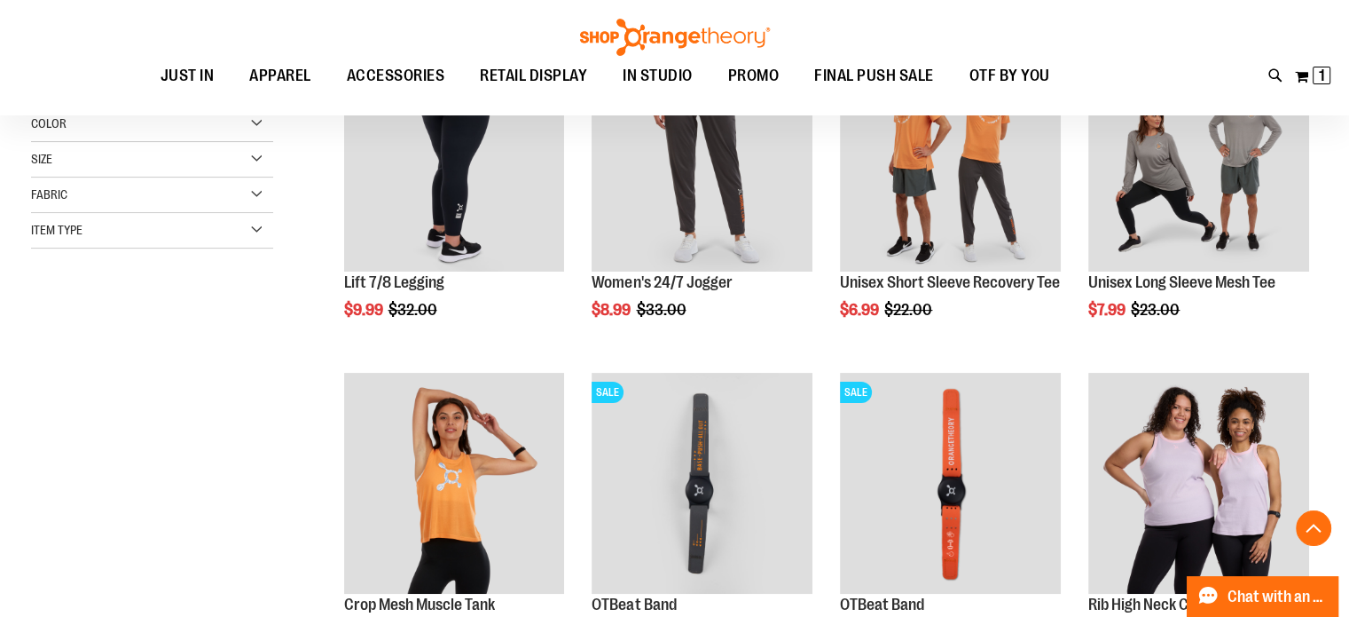
scroll to position [443, 0]
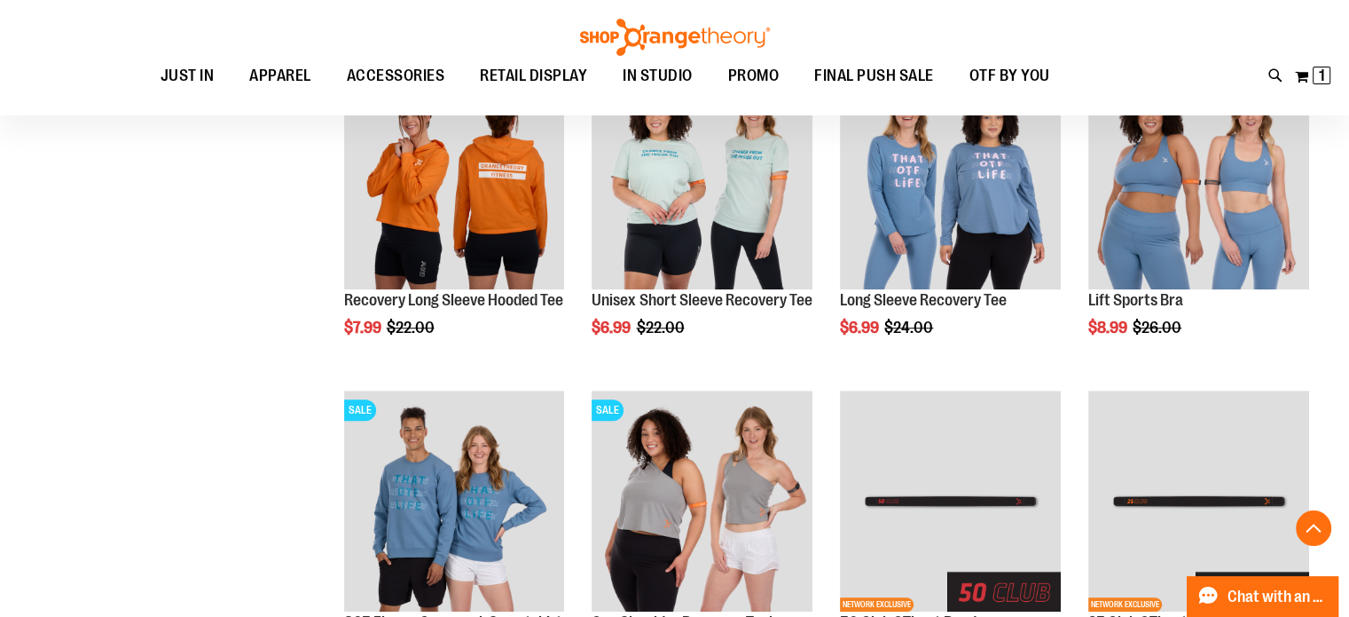
scroll to position [1330, 0]
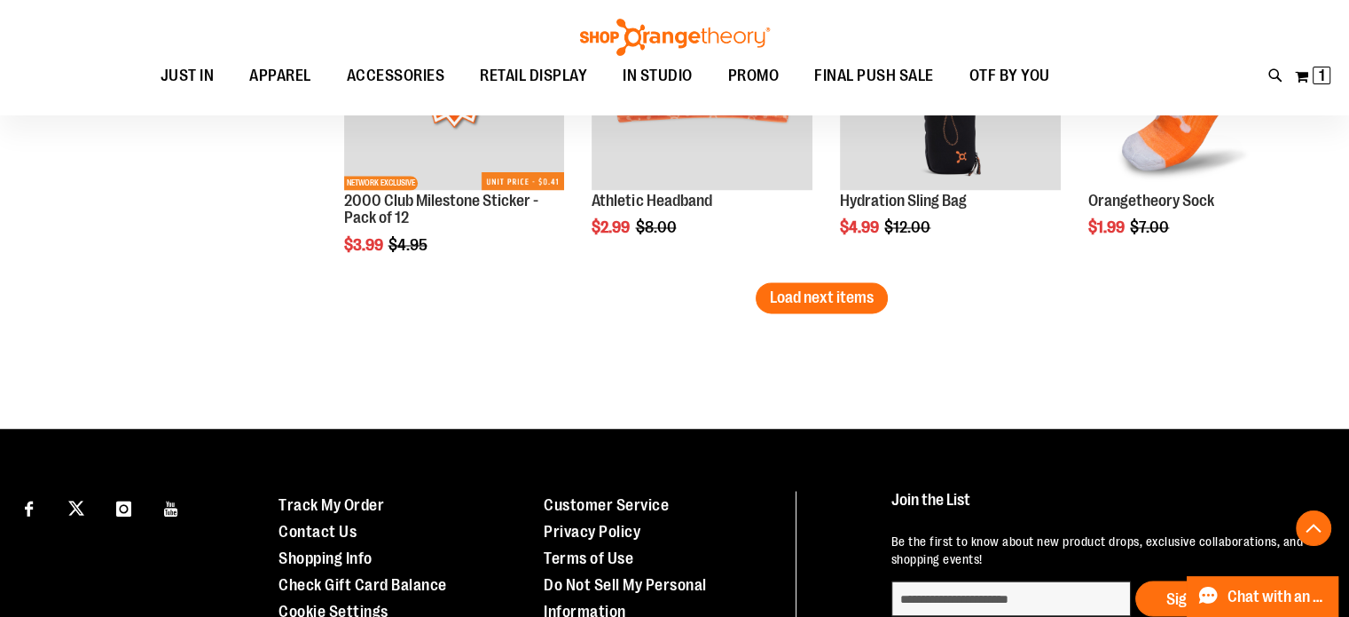
scroll to position [3015, 0]
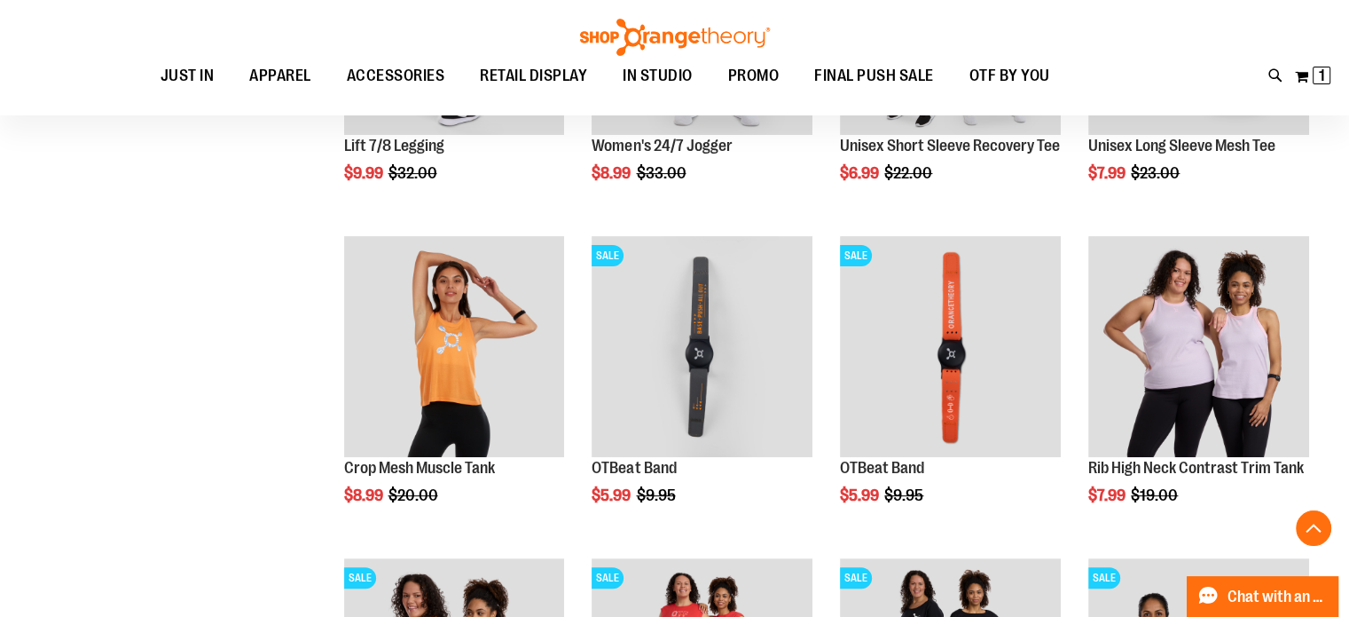
scroll to position [354, 0]
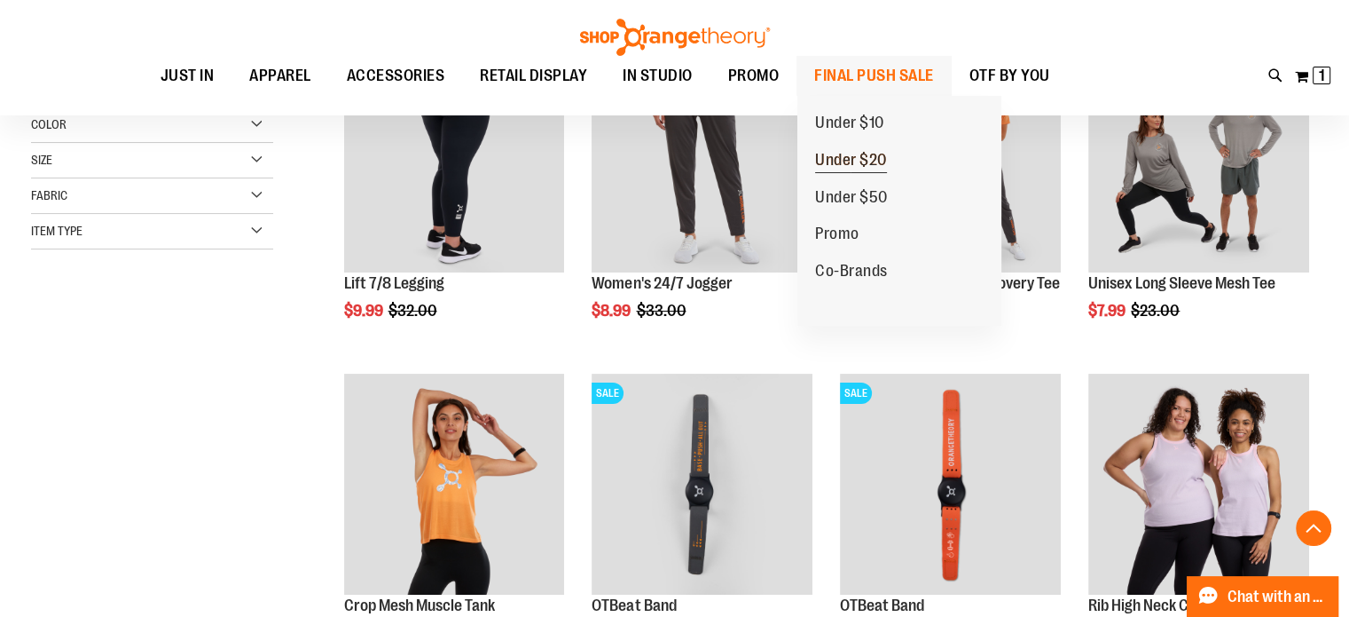
click at [848, 161] on span "Under $20" at bounding box center [851, 162] width 72 height 22
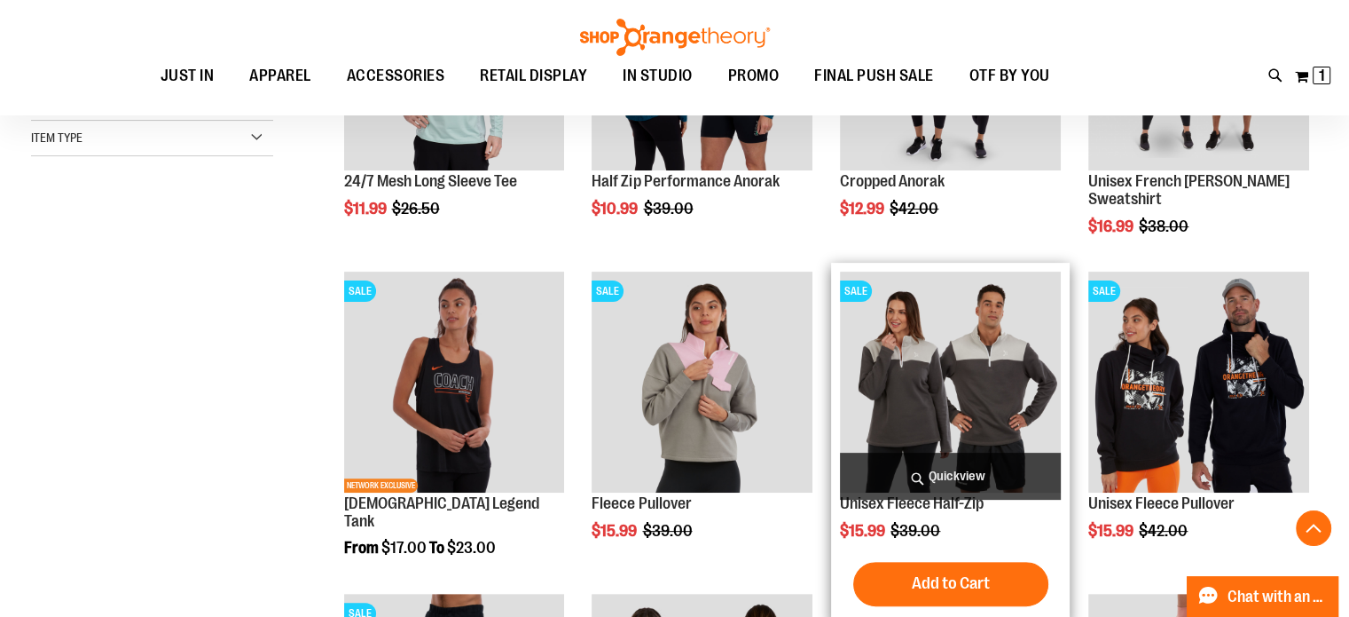
scroll to position [443, 0]
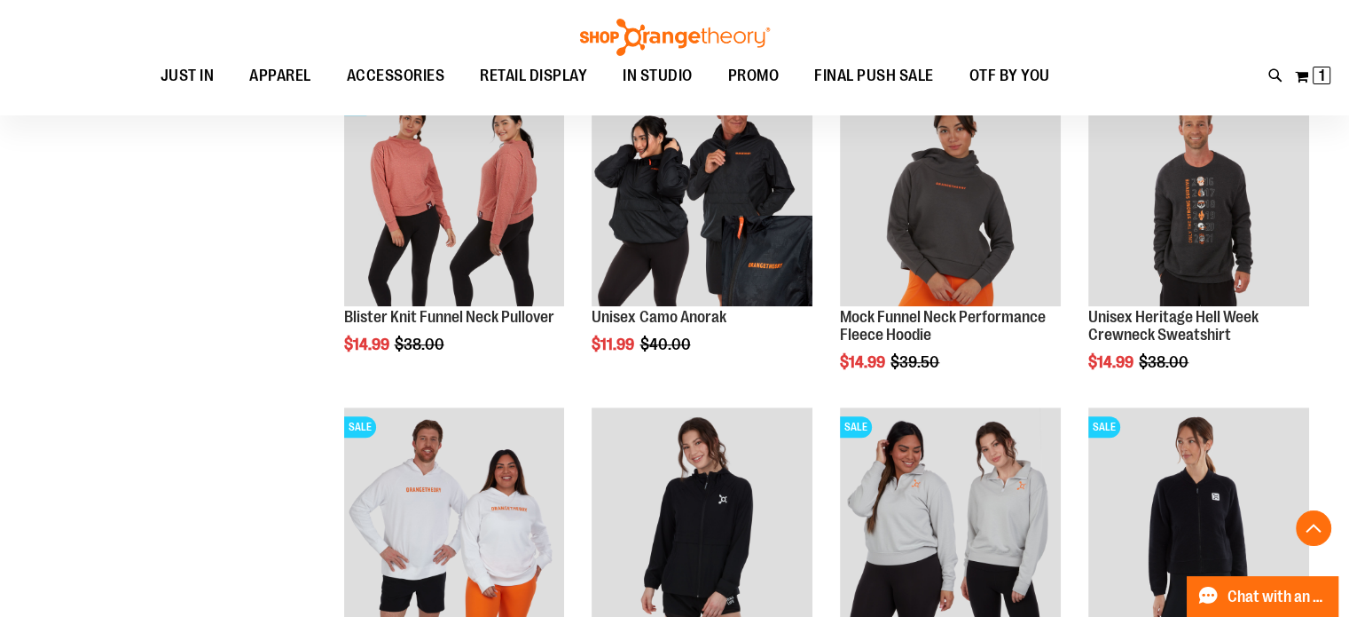
scroll to position [1330, 0]
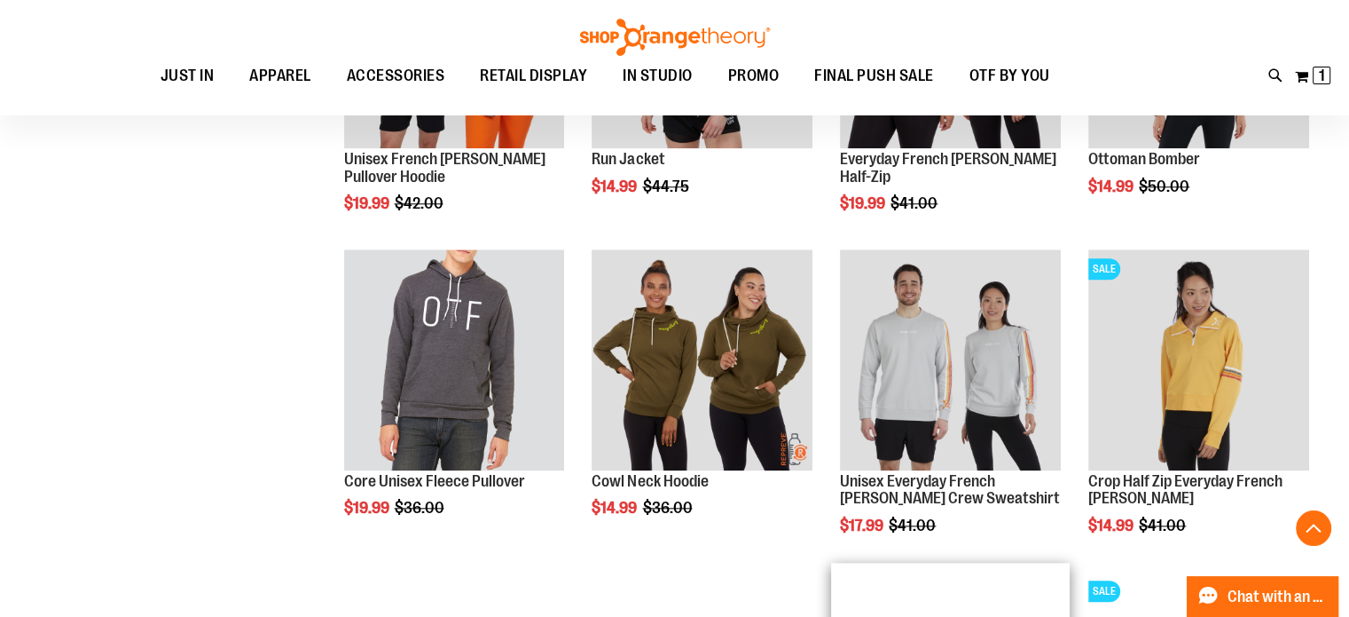
scroll to position [1685, 0]
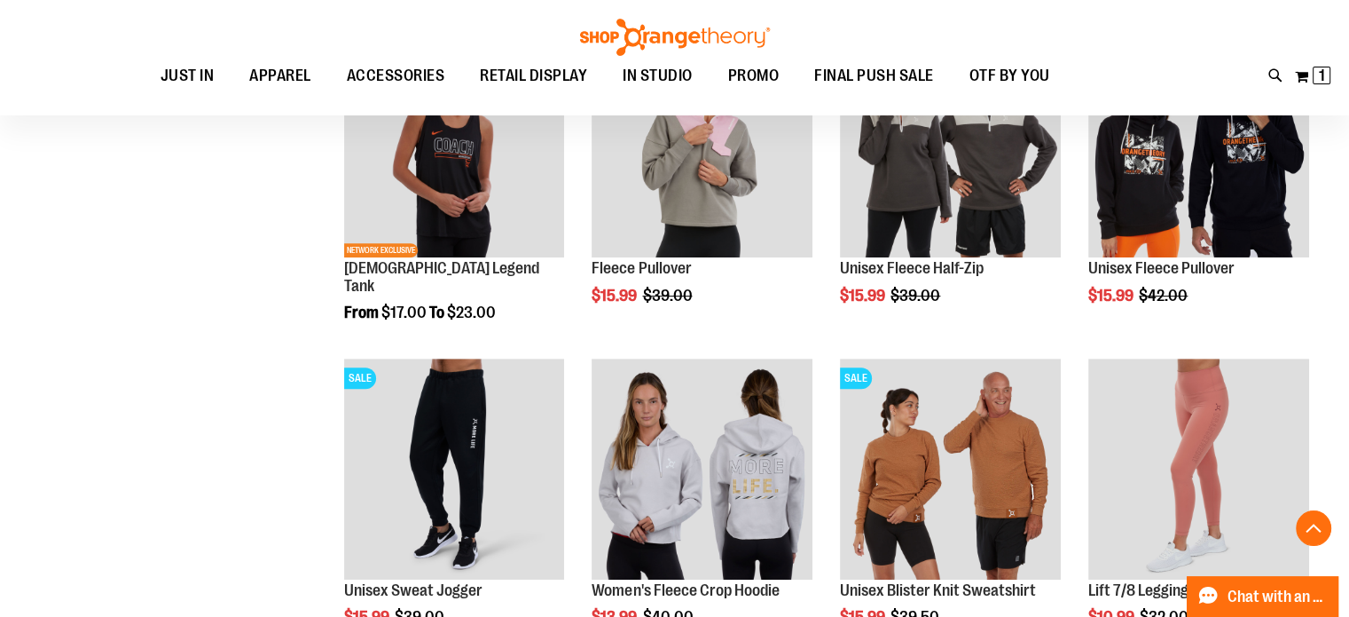
scroll to position [620, 0]
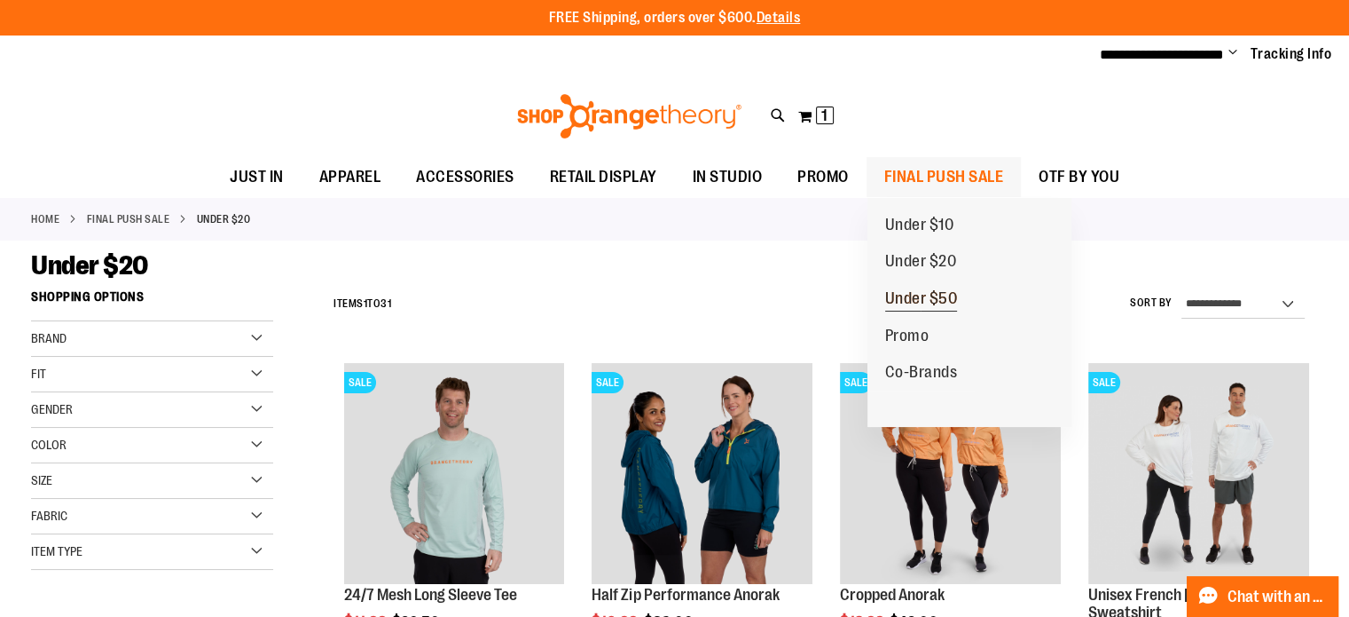
click at [928, 297] on span "Under $50" at bounding box center [921, 300] width 73 height 22
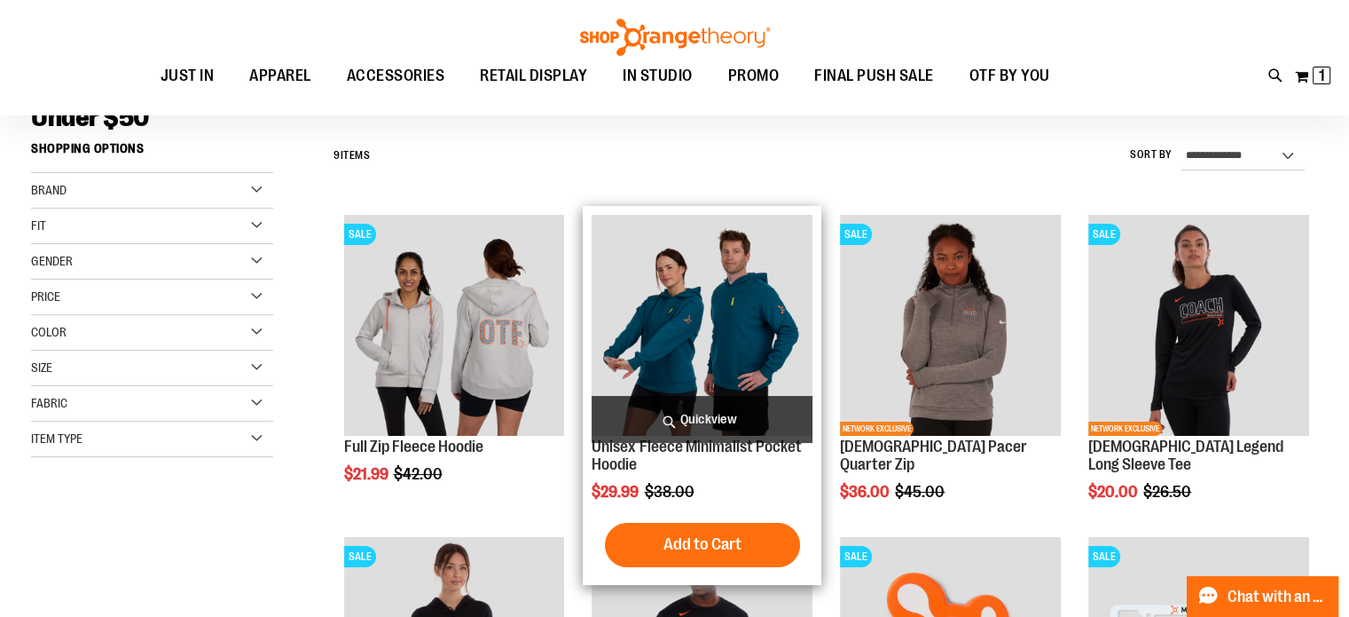
scroll to position [177, 0]
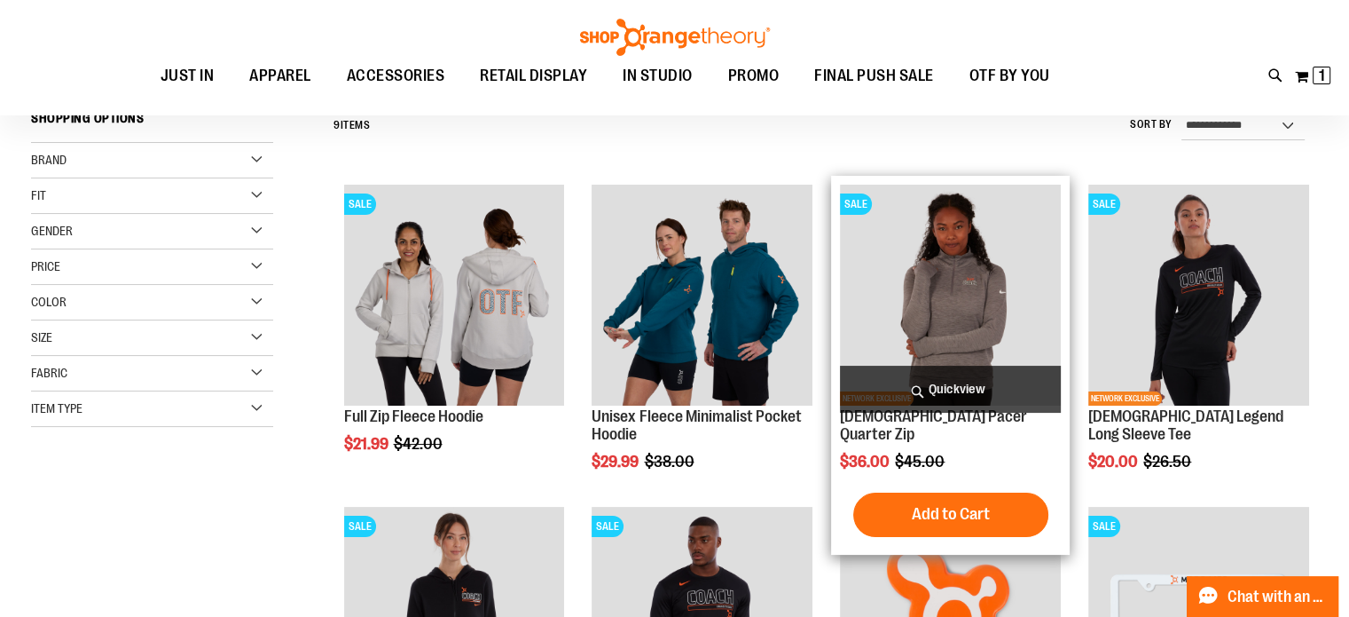
click at [940, 315] on img "product" at bounding box center [950, 295] width 221 height 221
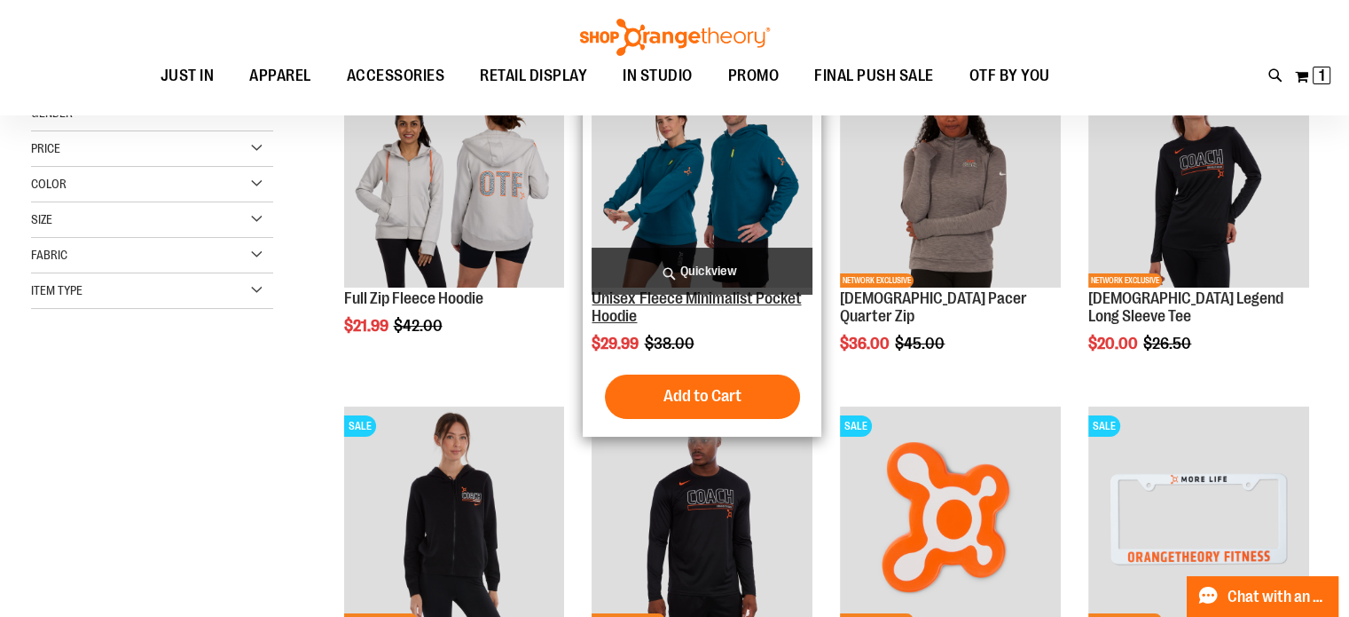
scroll to position [176, 0]
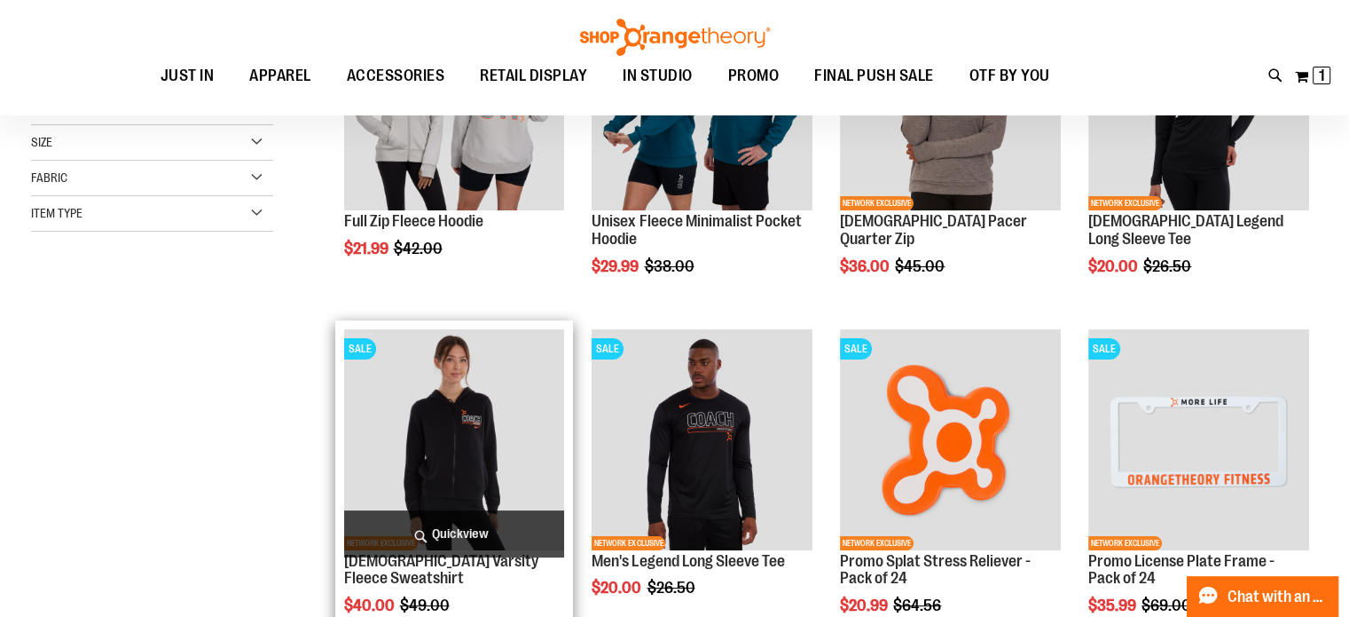
click at [420, 412] on img "product" at bounding box center [454, 439] width 221 height 221
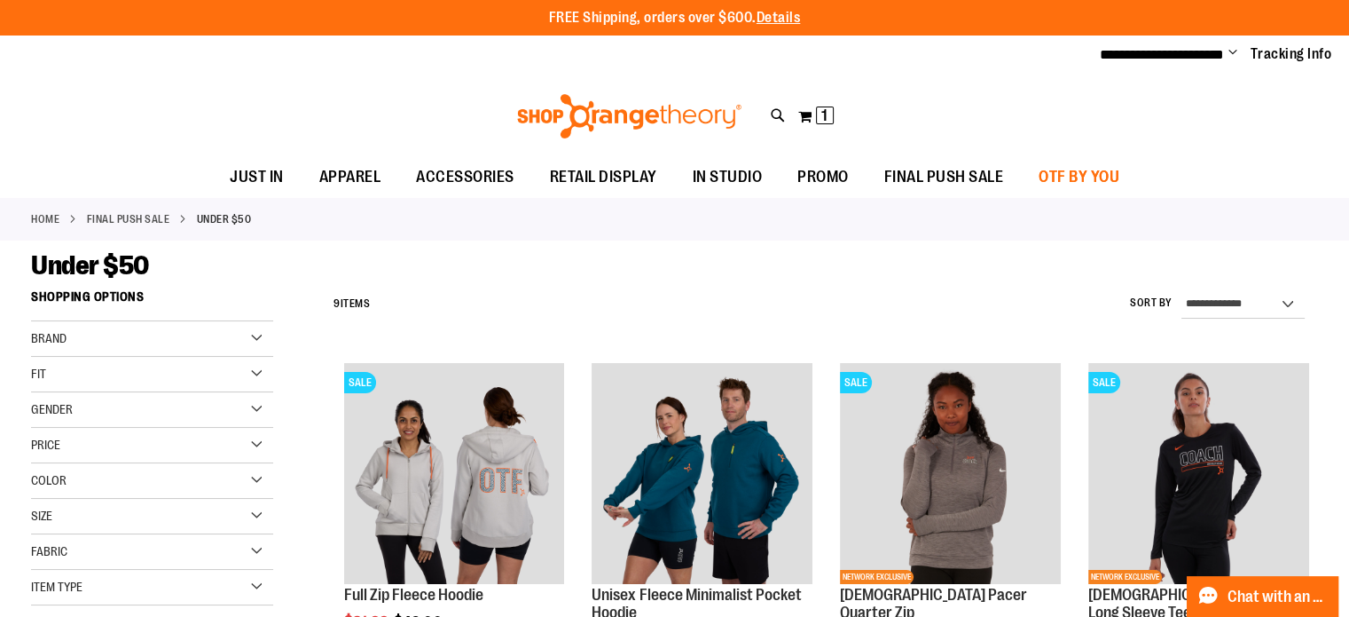
click at [1098, 178] on span "OTF BY YOU" at bounding box center [1079, 177] width 81 height 40
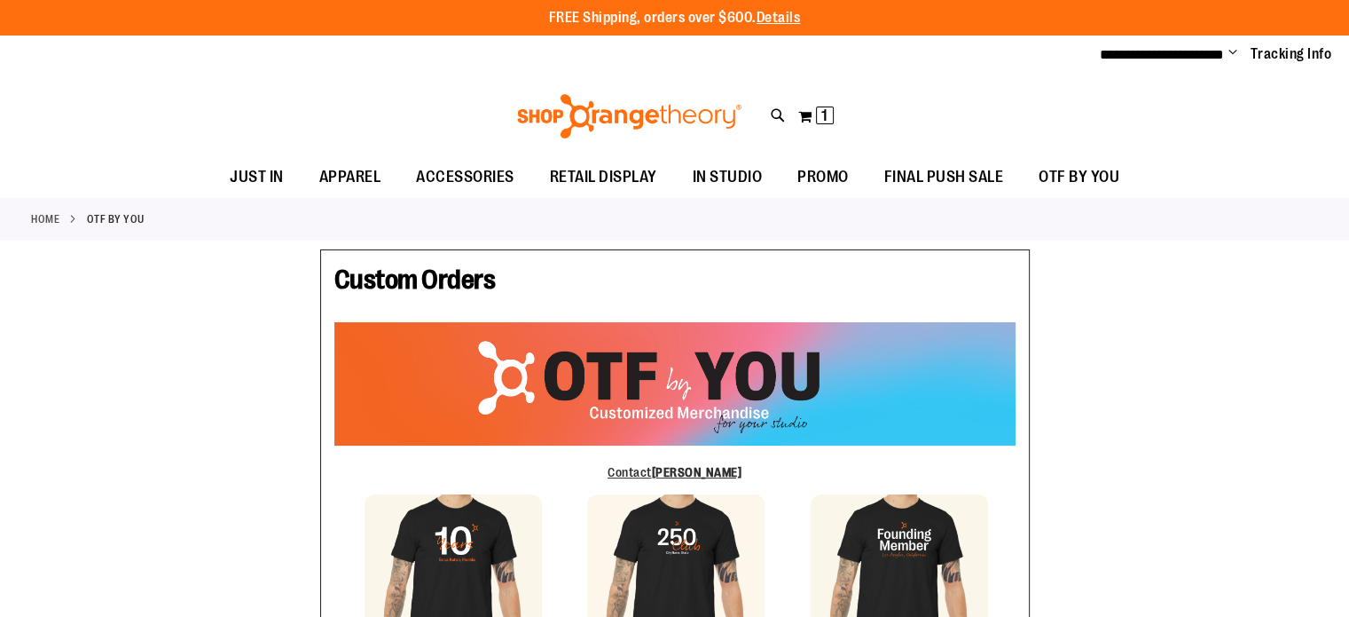
type input "*****"
type input "*******"
type input "**********"
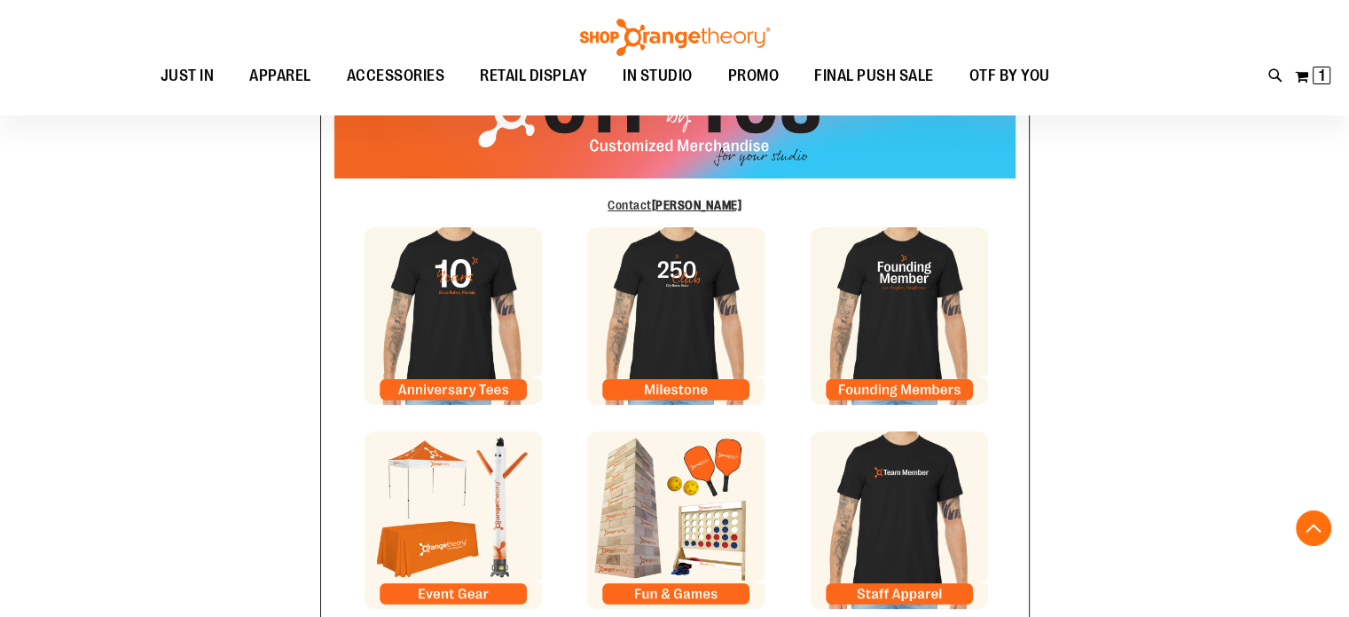
scroll to position [354, 0]
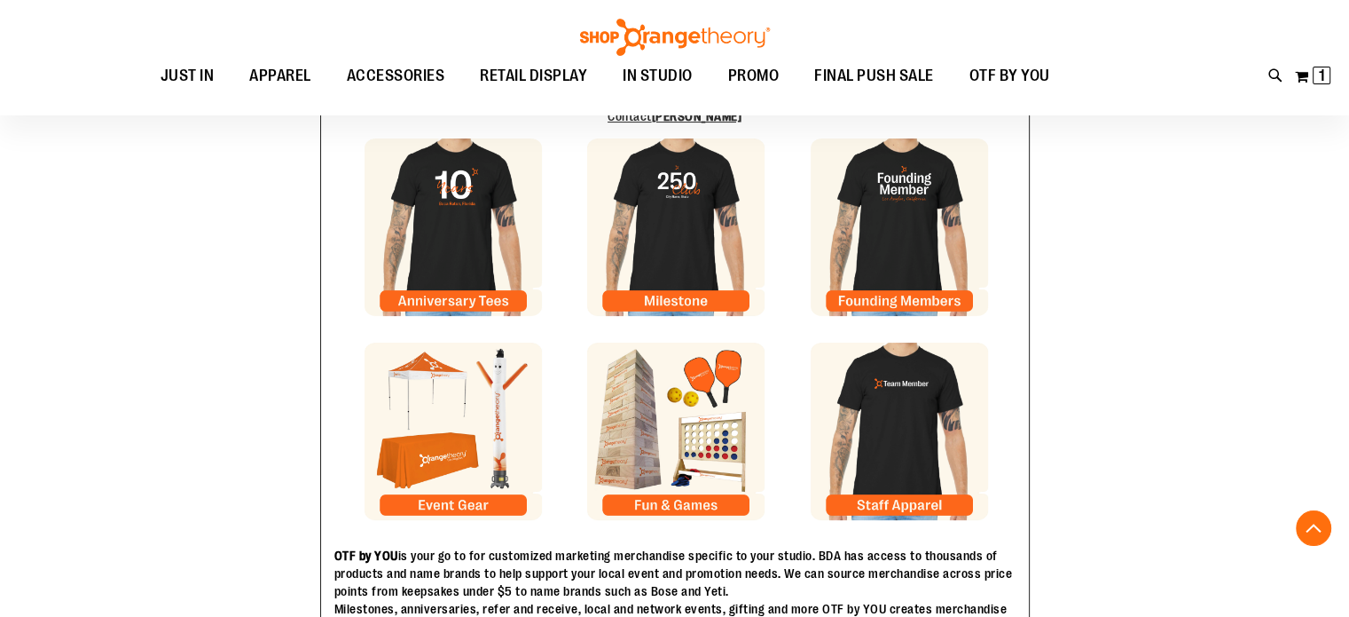
click at [884, 216] on img at bounding box center [899, 226] width 177 height 177
